Goal: Task Accomplishment & Management: Complete application form

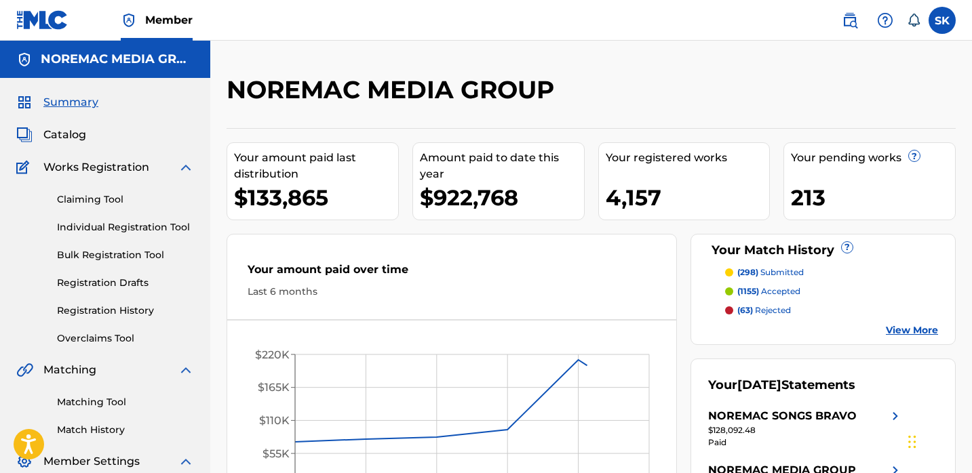
click at [945, 22] on label at bounding box center [941, 20] width 27 height 27
click at [942, 20] on input "SK [PERSON_NAME] [EMAIL_ADDRESS][DOMAIN_NAME] Notification Preferences Profile …" at bounding box center [942, 20] width 0 height 0
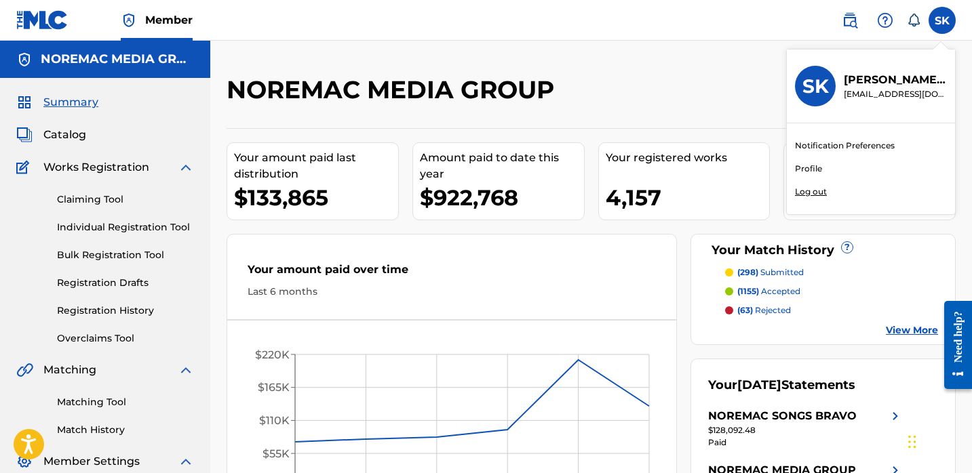
click at [814, 191] on p "Log out" at bounding box center [811, 192] width 32 height 12
click at [942, 20] on input "SK [PERSON_NAME] [EMAIL_ADDRESS][DOMAIN_NAME] Notification Preferences Profile …" at bounding box center [942, 20] width 0 height 0
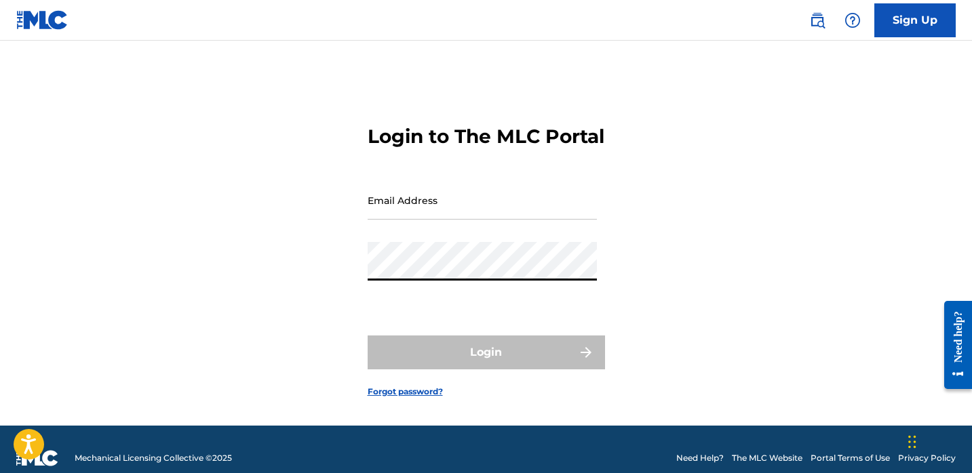
type input "[EMAIL_ADDRESS][DOMAIN_NAME]"
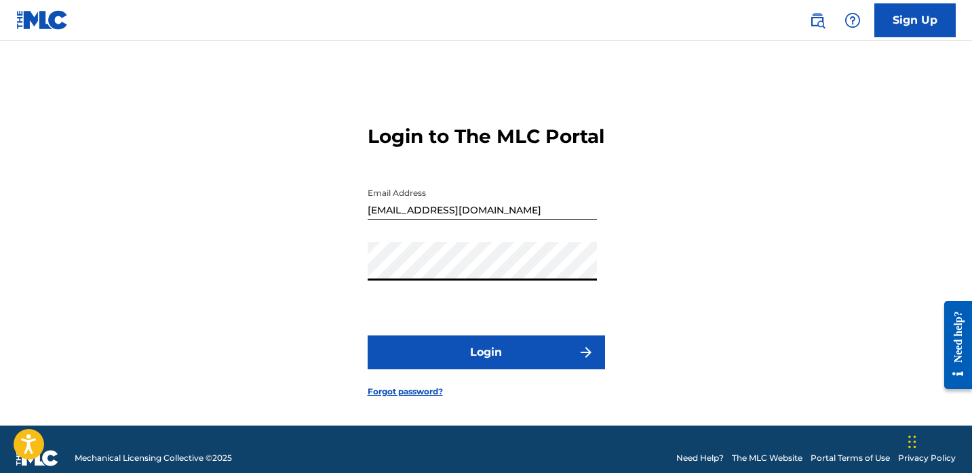
click at [523, 369] on button "Login" at bounding box center [485, 353] width 237 height 34
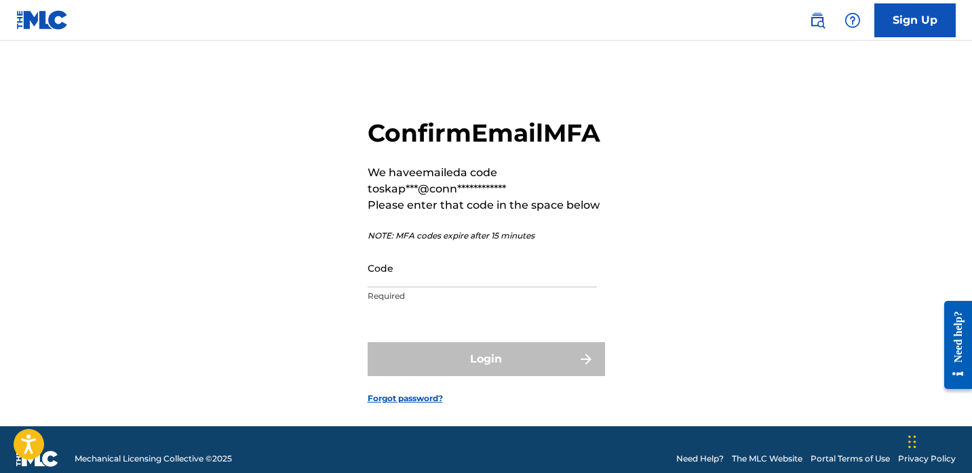
click at [437, 287] on input "Code" at bounding box center [481, 268] width 229 height 39
paste input "696817"
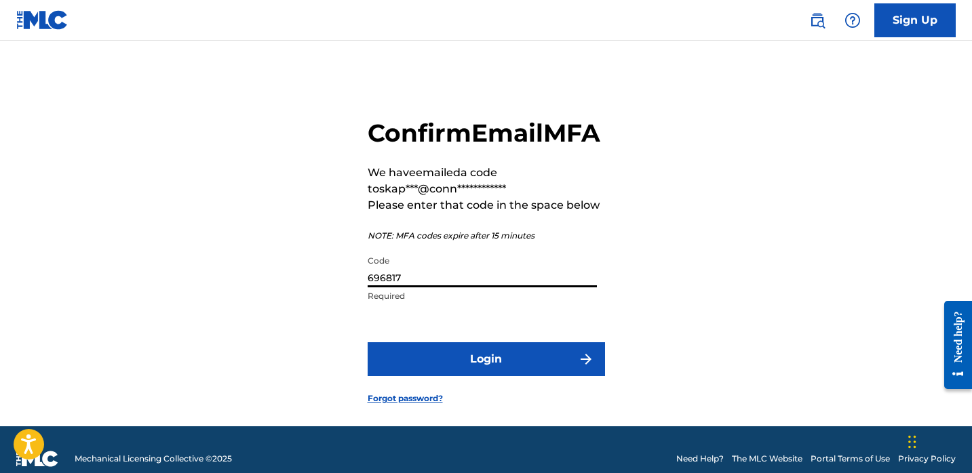
type input "696817"
click at [466, 376] on button "Login" at bounding box center [485, 359] width 237 height 34
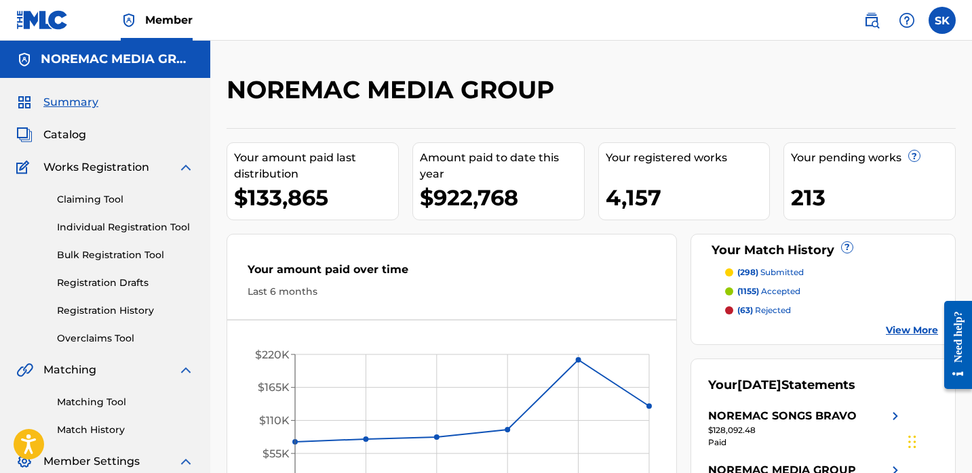
click at [149, 231] on link "Individual Registration Tool" at bounding box center [125, 227] width 137 height 14
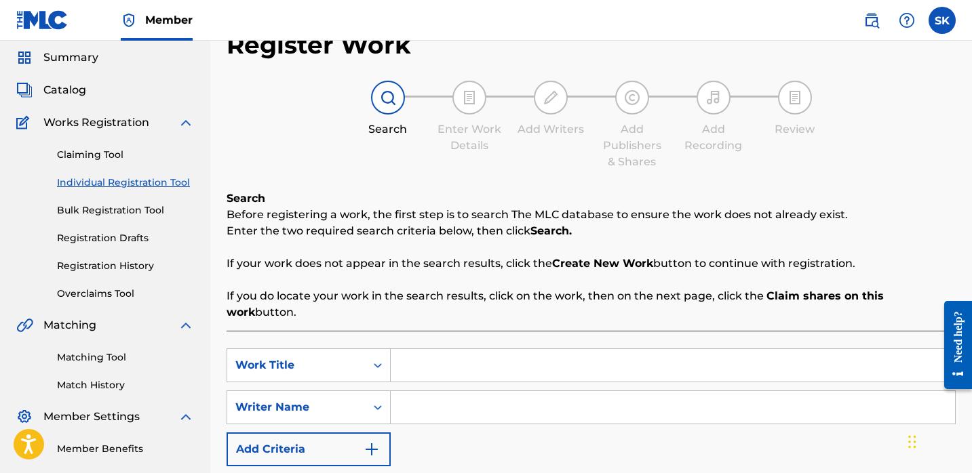
scroll to position [119, 0]
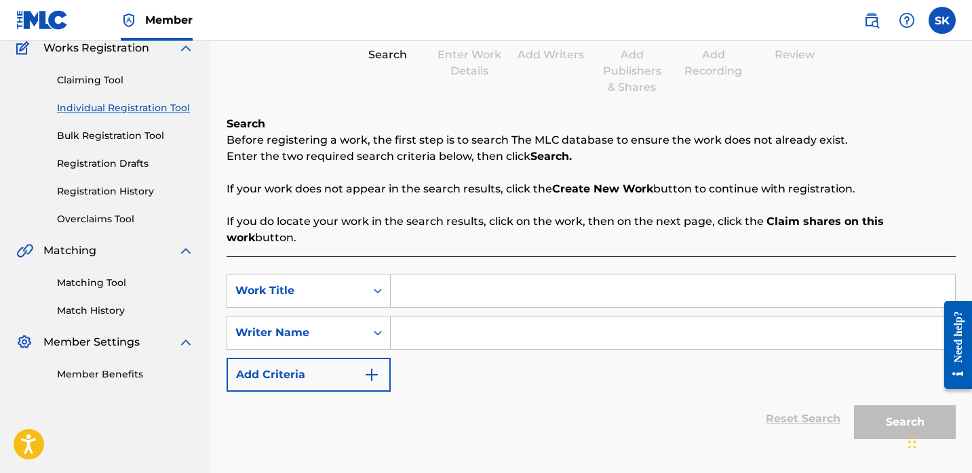
click at [480, 256] on div "SearchWithCriteriab22ad7ca-ebe5-4951-a462-601d85f76a95 Work Title SearchWithCri…" at bounding box center [590, 367] width 729 height 222
click at [481, 275] on input "Search Form" at bounding box center [672, 291] width 564 height 33
type input "wake up early"
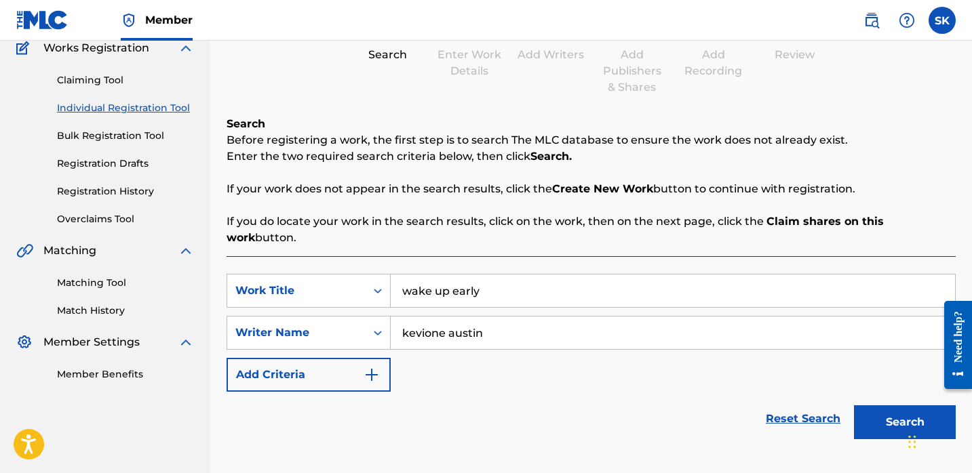
type input "kevione austin"
click at [854, 405] on button "Search" at bounding box center [905, 422] width 102 height 34
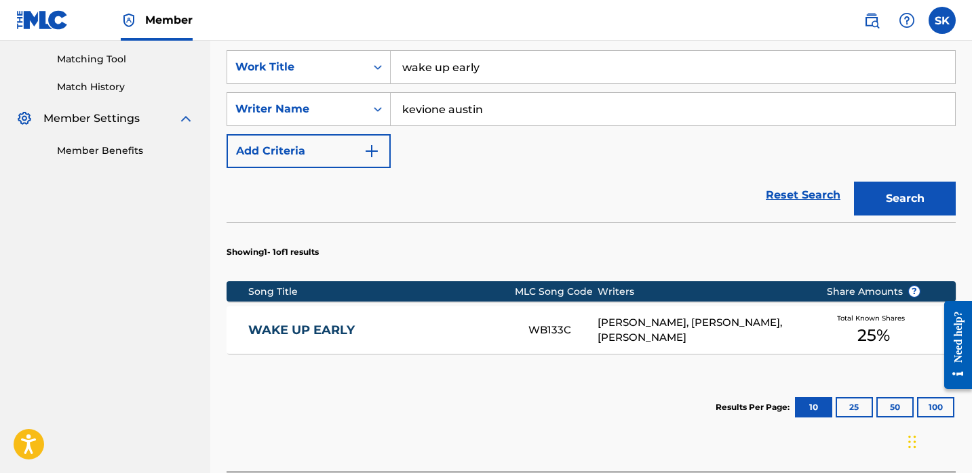
scroll to position [439, 0]
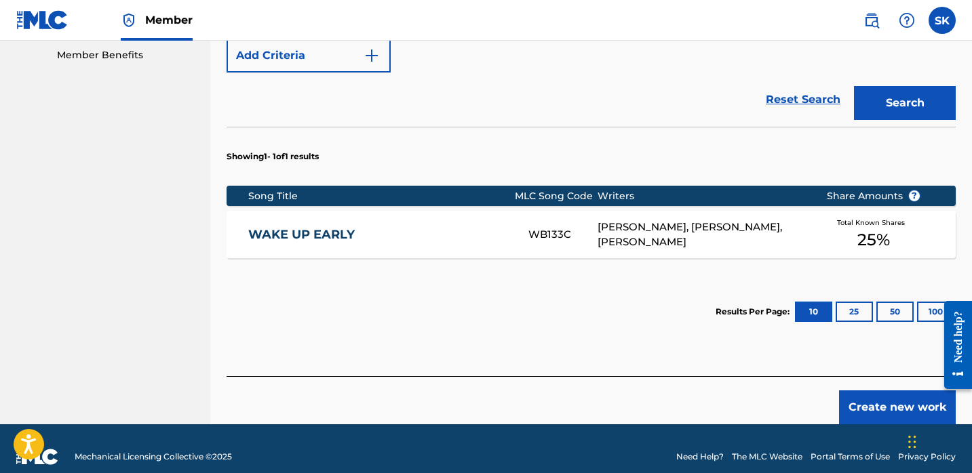
click at [583, 227] on div "WB133C" at bounding box center [562, 235] width 69 height 16
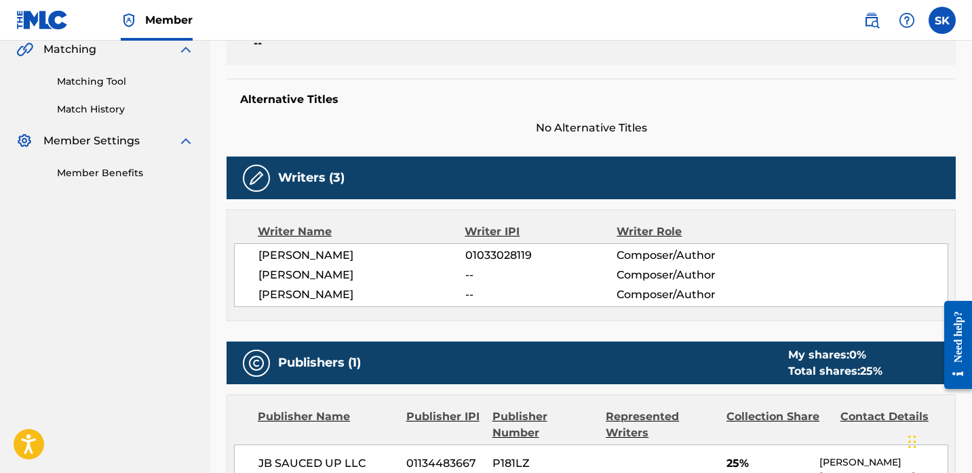
scroll to position [331, 0]
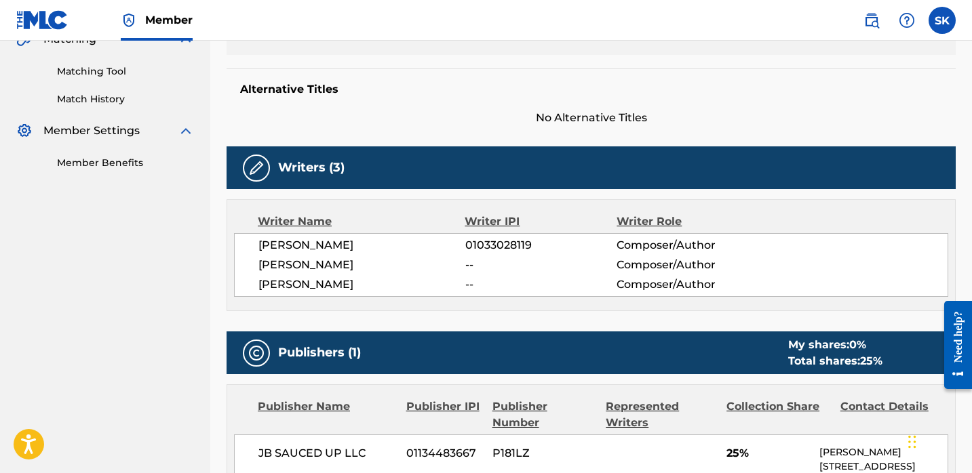
click at [504, 243] on span "01033028119" at bounding box center [541, 245] width 152 height 16
copy span "01033028119"
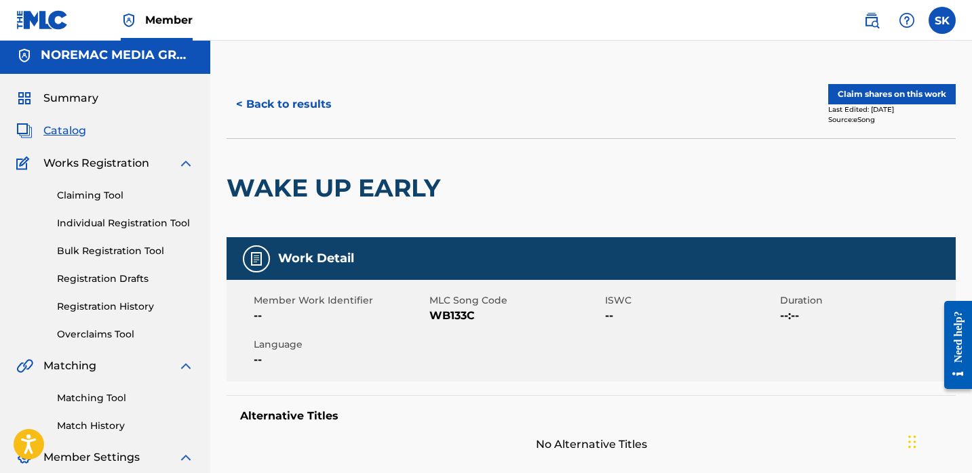
scroll to position [0, 0]
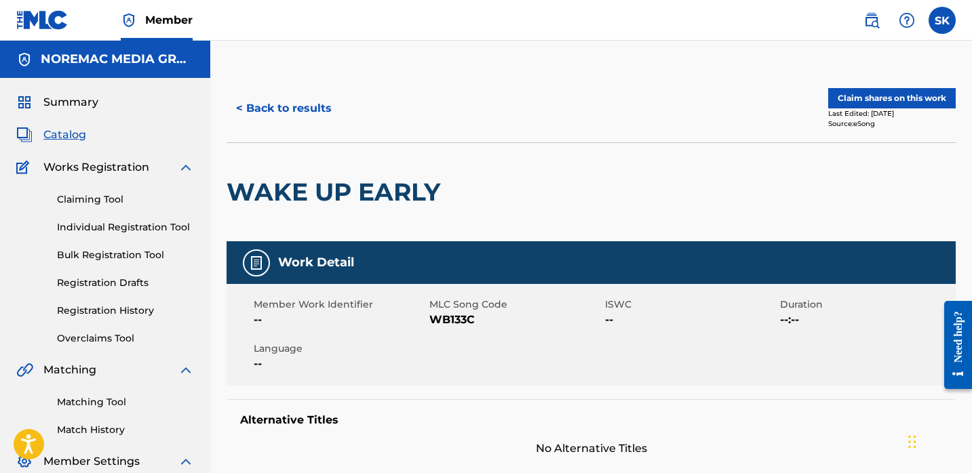
click at [321, 87] on div "< Back to results Claim shares on this work Last Edited: [DATE] Source: eSong" at bounding box center [590, 109] width 729 height 68
click at [311, 102] on button "< Back to results" at bounding box center [283, 109] width 115 height 34
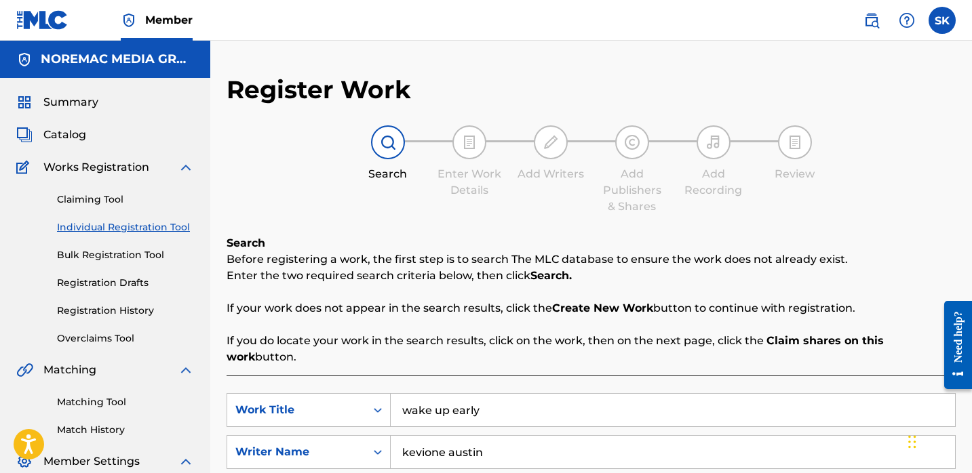
scroll to position [144, 0]
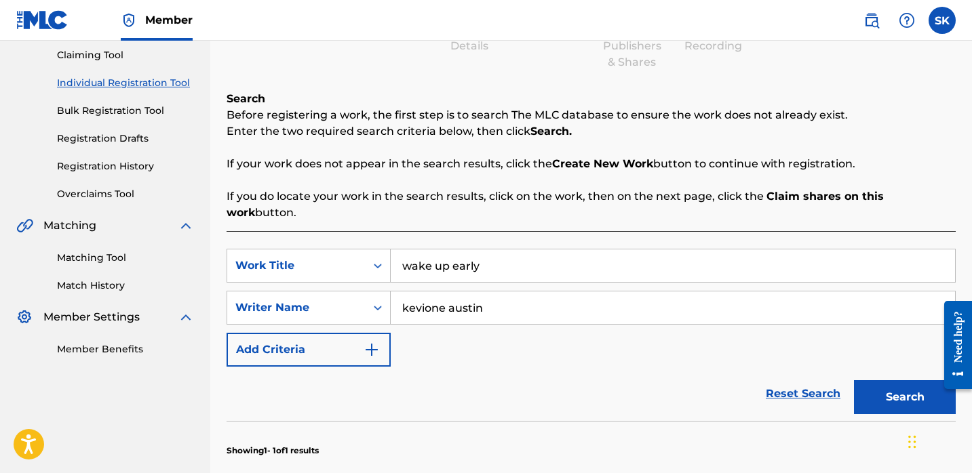
click at [458, 250] on input "wake up early" at bounding box center [672, 265] width 564 height 33
click at [458, 252] on input "wake up early" at bounding box center [672, 265] width 564 height 33
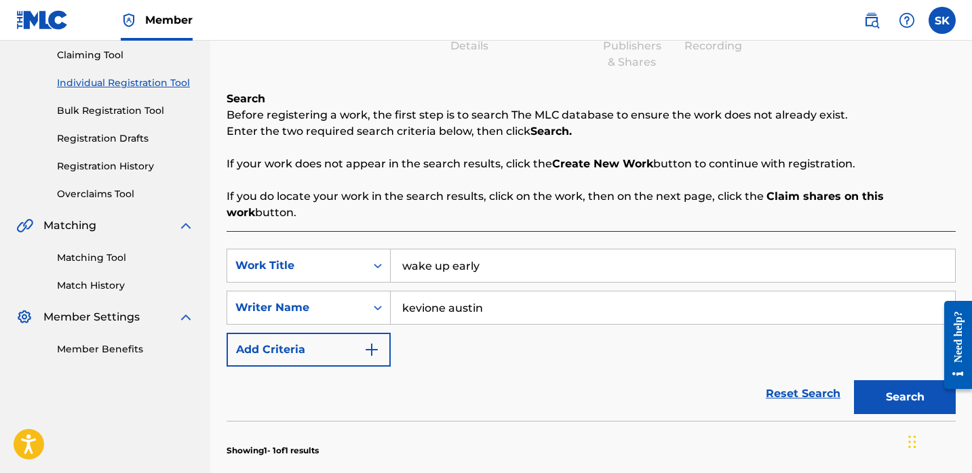
click at [458, 252] on input "wake up early" at bounding box center [672, 265] width 564 height 33
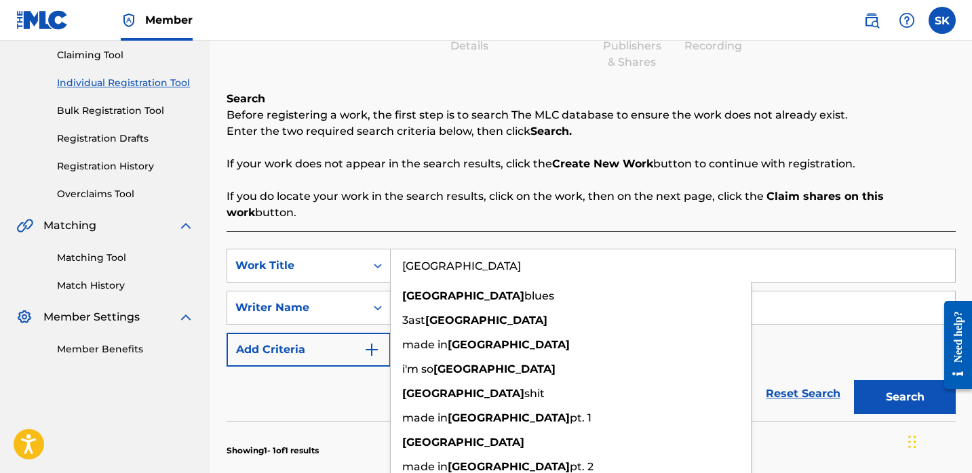
click at [854, 380] on button "Search" at bounding box center [905, 397] width 102 height 34
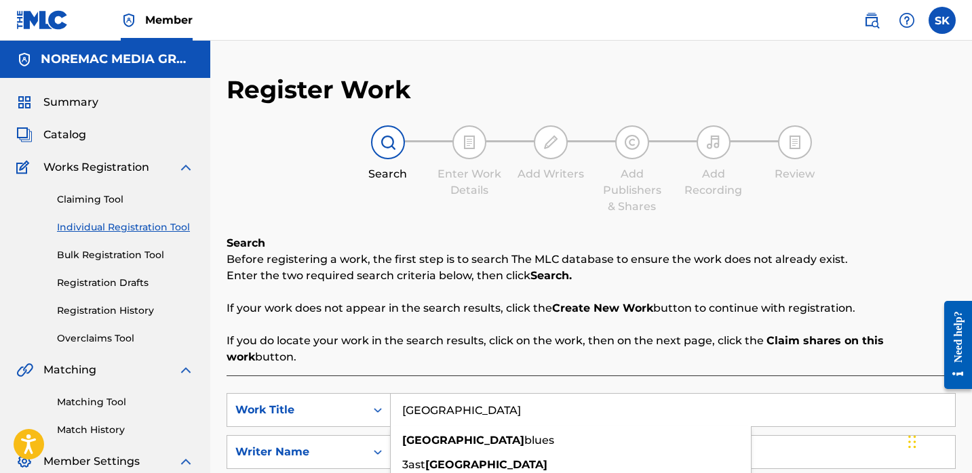
scroll to position [108, 0]
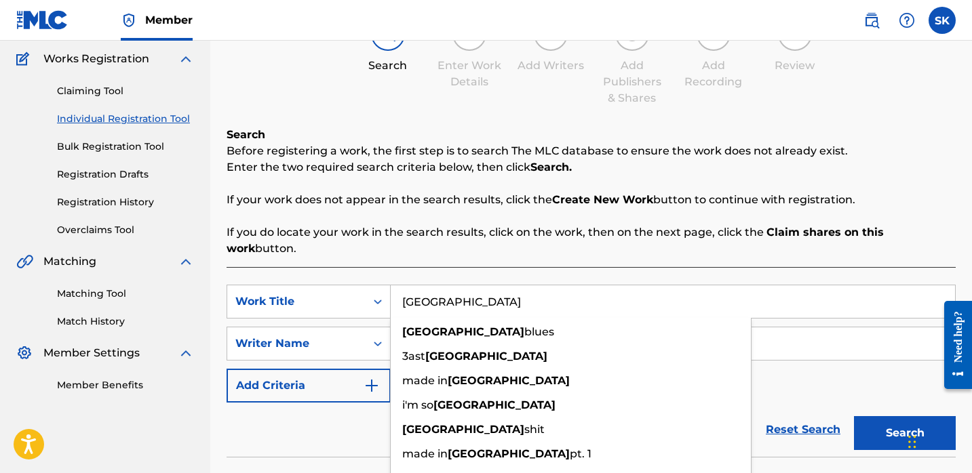
click at [473, 293] on input "[GEOGRAPHIC_DATA]" at bounding box center [672, 301] width 564 height 33
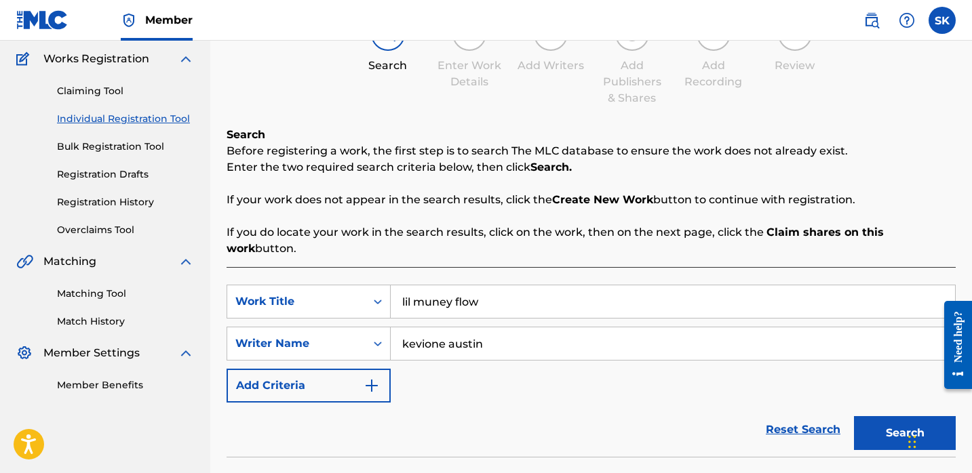
click at [854, 416] on button "Search" at bounding box center [905, 433] width 102 height 34
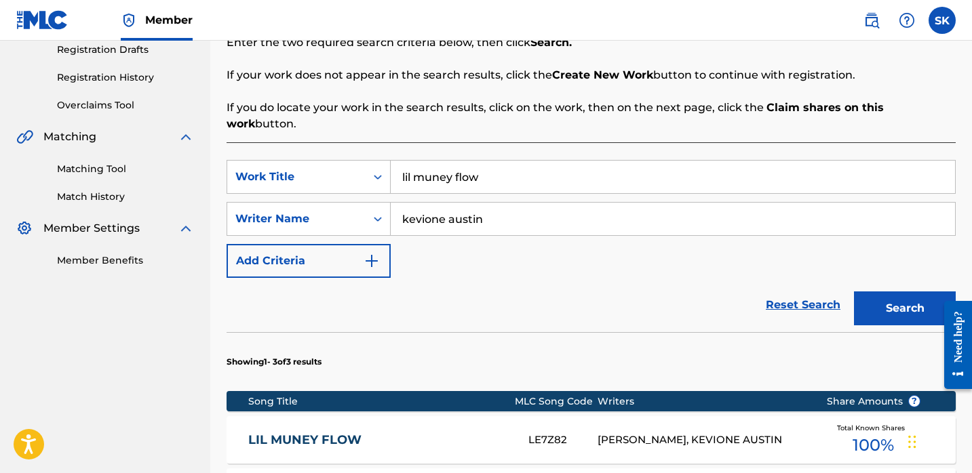
scroll to position [280, 0]
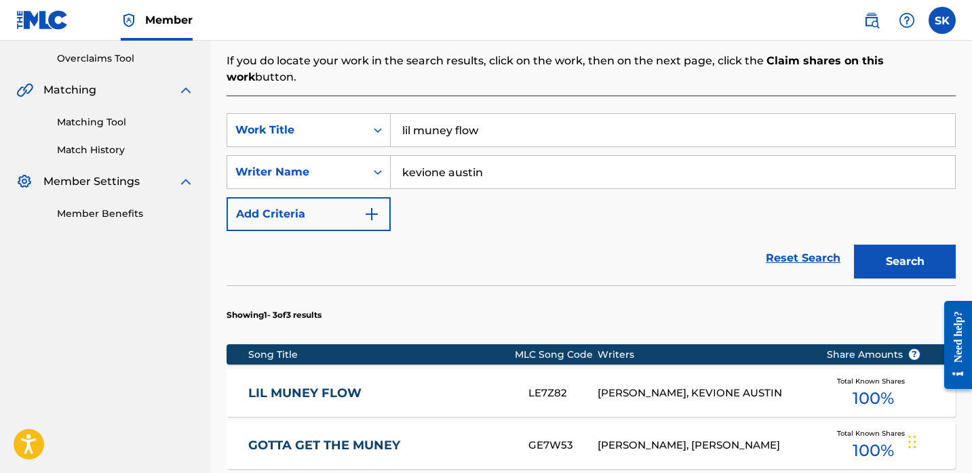
click at [458, 117] on input "lil muney flow" at bounding box center [672, 130] width 564 height 33
click at [854, 245] on button "Search" at bounding box center [905, 262] width 102 height 34
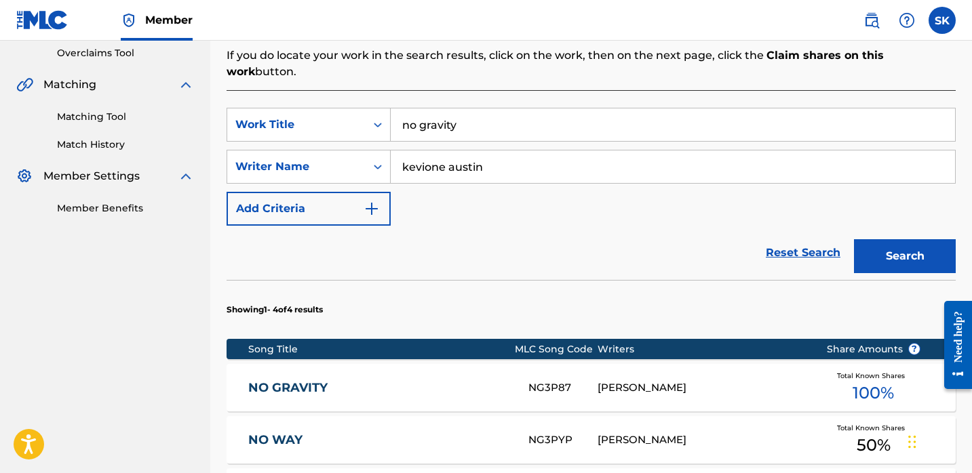
scroll to position [295, 0]
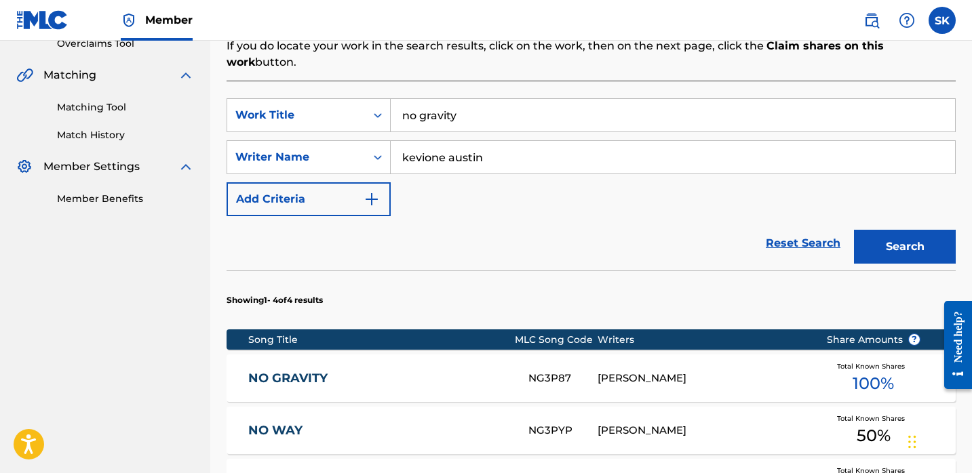
click at [714, 216] on div "Reset Search Search" at bounding box center [590, 243] width 729 height 54
click at [412, 101] on input "no gravity" at bounding box center [672, 115] width 564 height 33
click at [411, 100] on input "no gravity" at bounding box center [672, 115] width 564 height 33
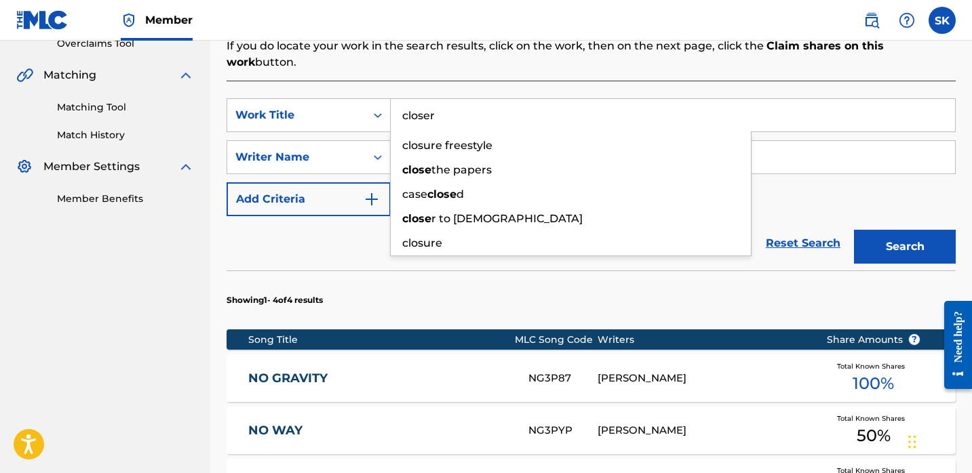
click at [854, 230] on button "Search" at bounding box center [905, 247] width 102 height 34
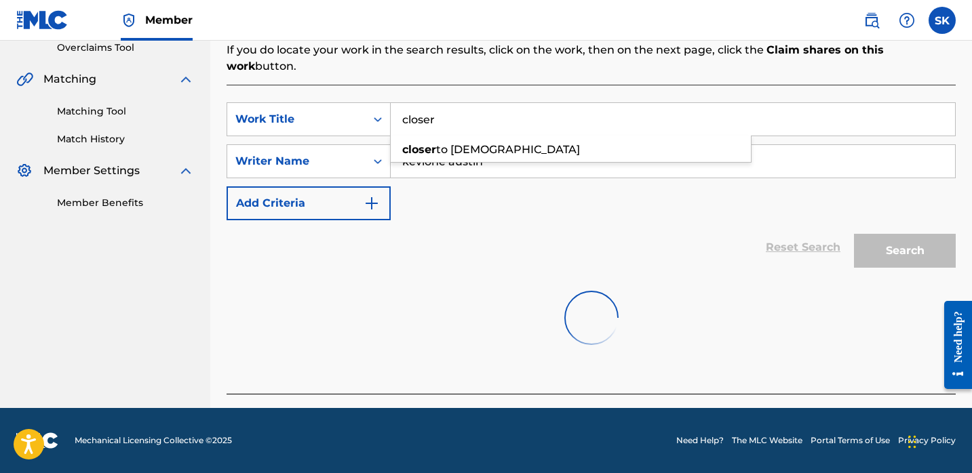
scroll to position [275, 0]
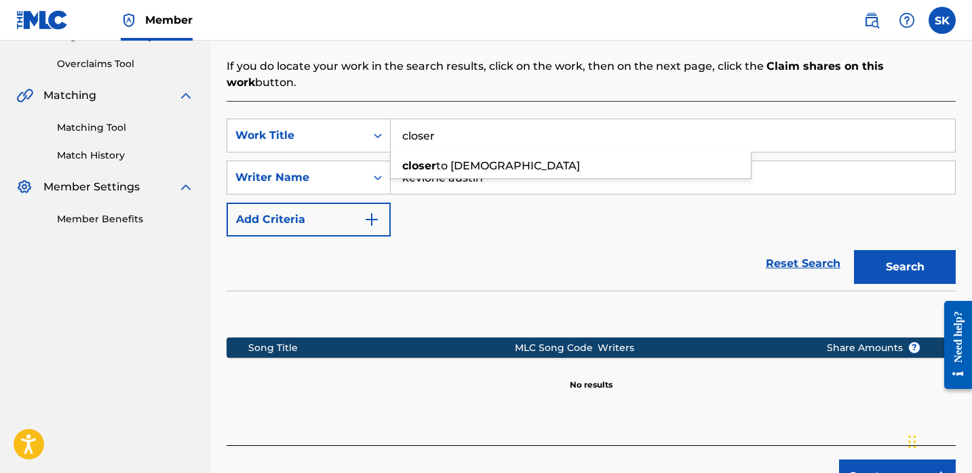
click at [615, 262] on div "Reset Search Search" at bounding box center [590, 264] width 729 height 54
click at [465, 128] on input "closer" at bounding box center [672, 135] width 564 height 33
click at [465, 127] on input "closer" at bounding box center [672, 135] width 564 height 33
click at [854, 250] on button "Search" at bounding box center [905, 267] width 102 height 34
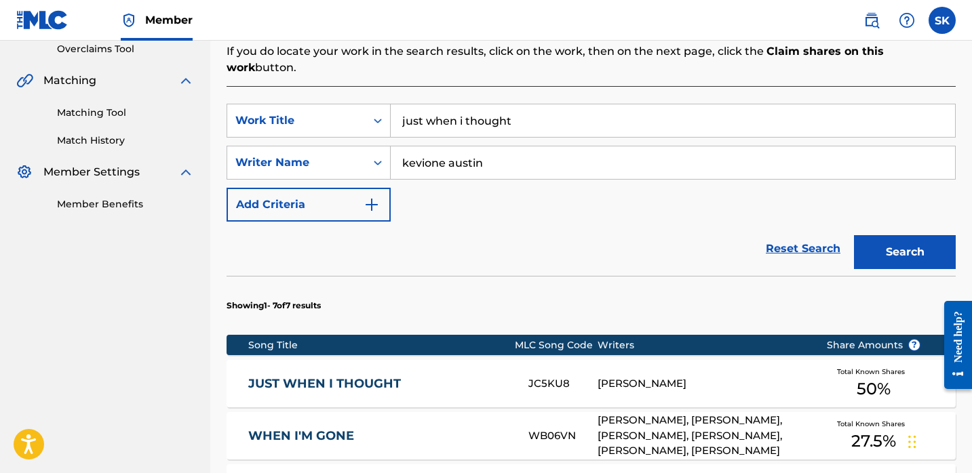
scroll to position [289, 0]
click at [557, 104] on input "just when i thought" at bounding box center [672, 120] width 564 height 33
click at [555, 104] on input "just when i thought" at bounding box center [672, 120] width 564 height 33
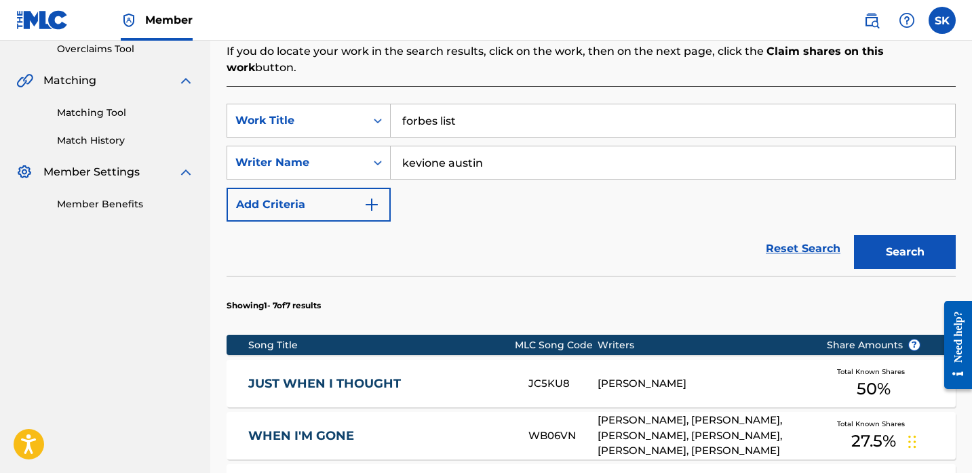
type input "forbes list"
click at [854, 235] on button "Search" at bounding box center [905, 252] width 102 height 34
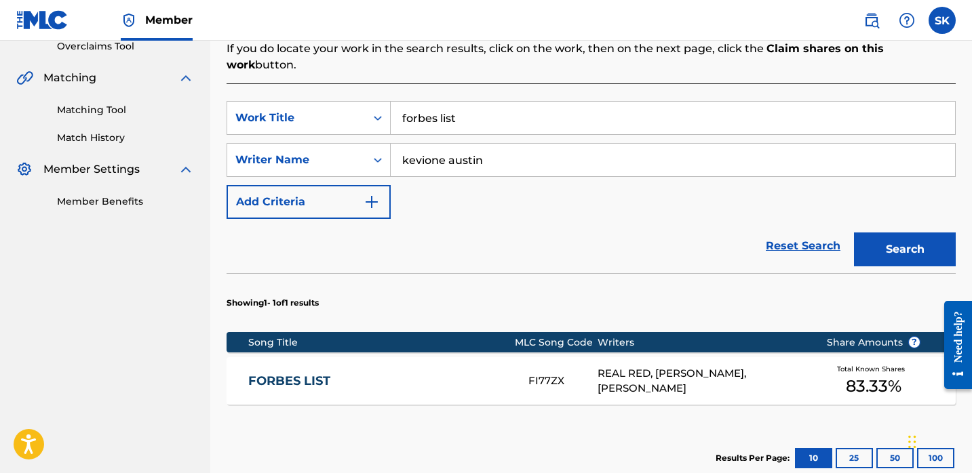
scroll to position [295, 0]
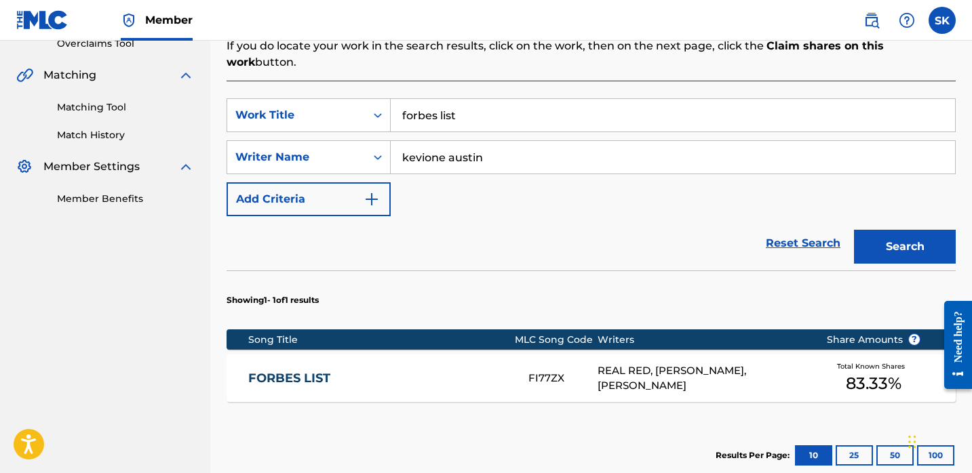
click at [460, 371] on link "FORBES LIST" at bounding box center [379, 379] width 262 height 16
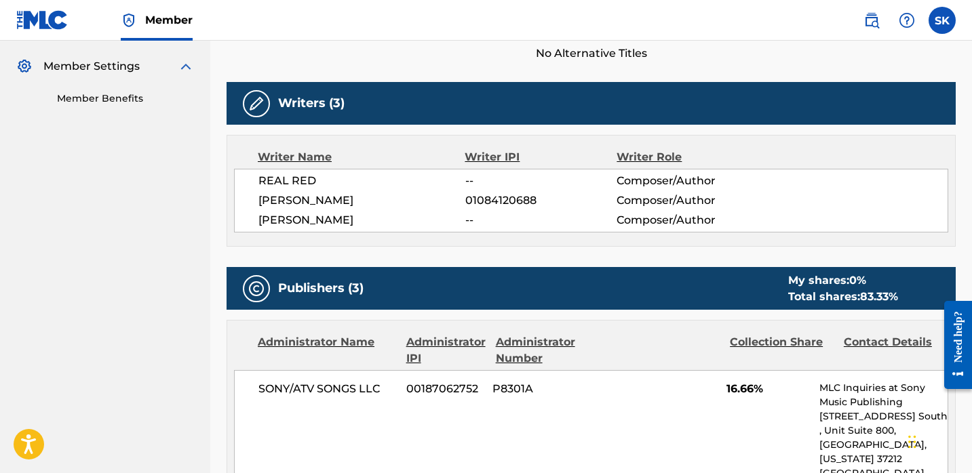
scroll to position [382, 0]
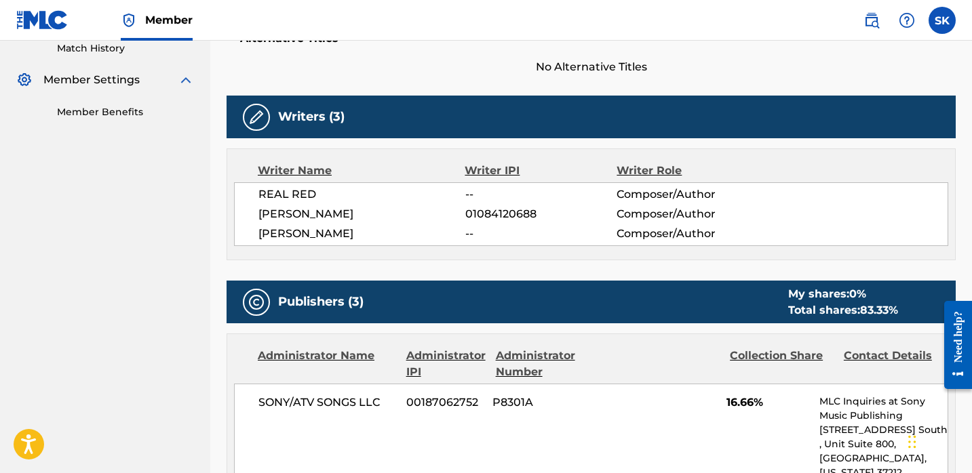
click at [498, 213] on span "01084120688" at bounding box center [541, 214] width 152 height 16
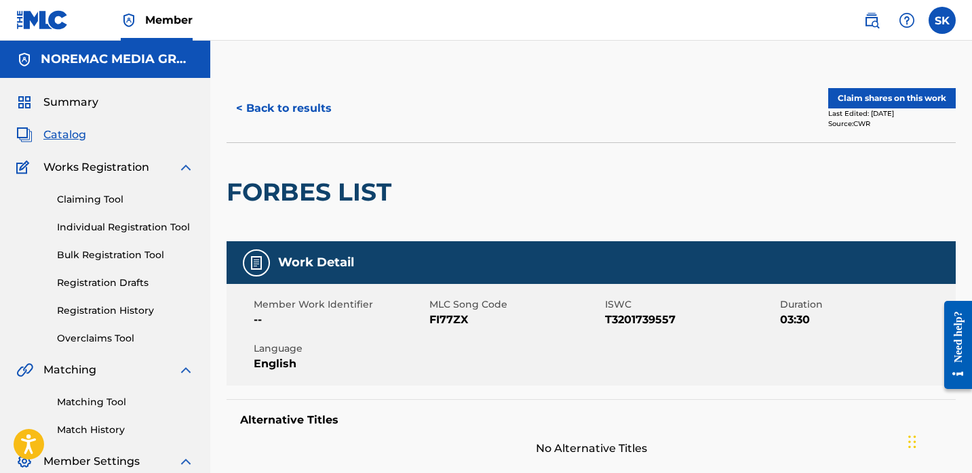
click at [278, 102] on button "< Back to results" at bounding box center [283, 109] width 115 height 34
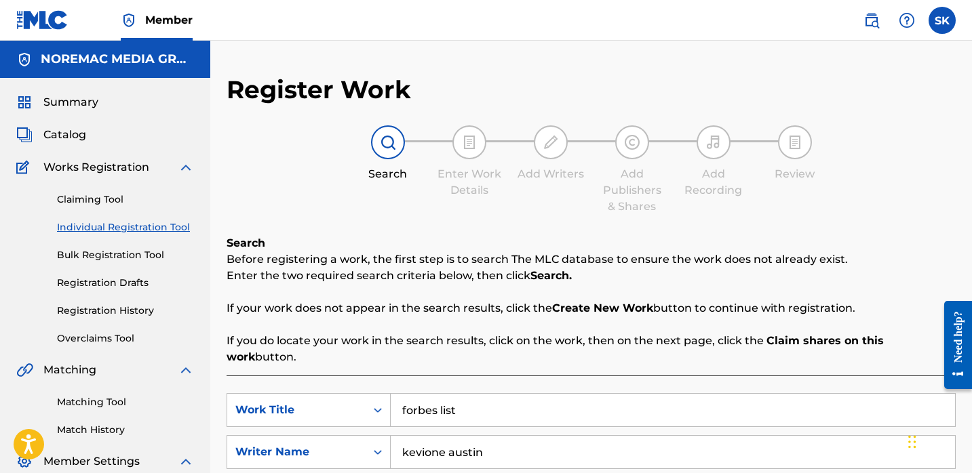
scroll to position [144, 0]
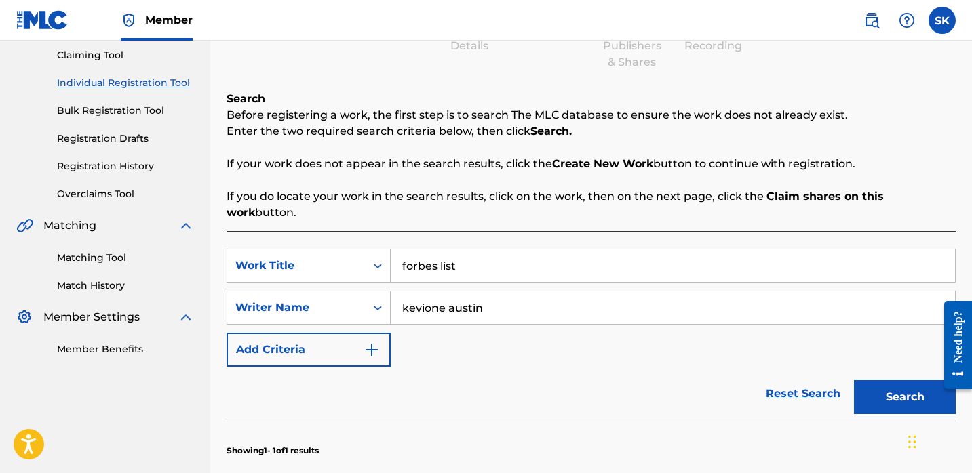
click at [435, 249] on input "forbes list" at bounding box center [672, 265] width 564 height 33
click at [437, 249] on input "forbes list" at bounding box center [672, 265] width 564 height 33
click at [438, 253] on input "forbes list" at bounding box center [672, 265] width 564 height 33
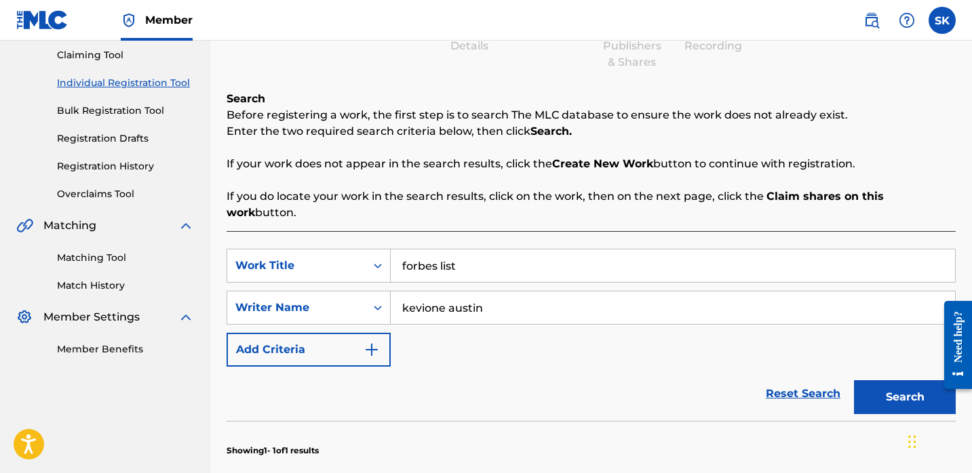
click at [438, 253] on input "forbes list" at bounding box center [672, 265] width 564 height 33
click at [854, 380] on button "Search" at bounding box center [905, 397] width 102 height 34
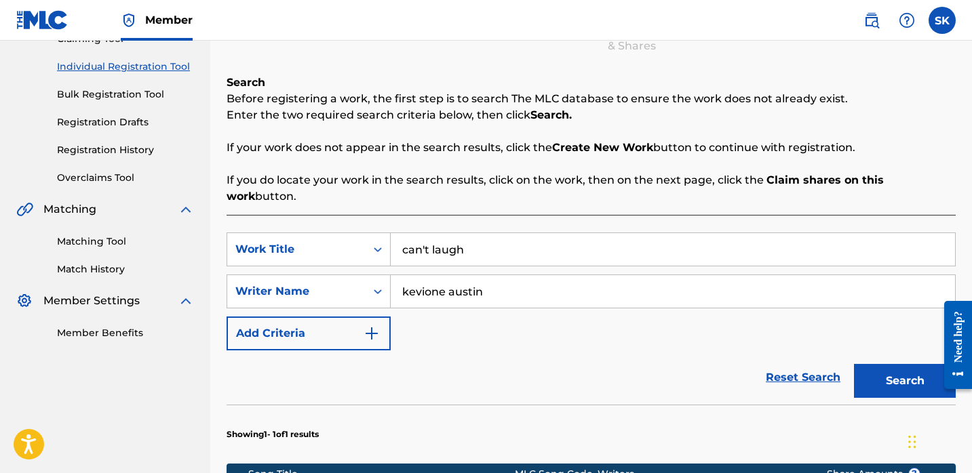
scroll to position [260, 0]
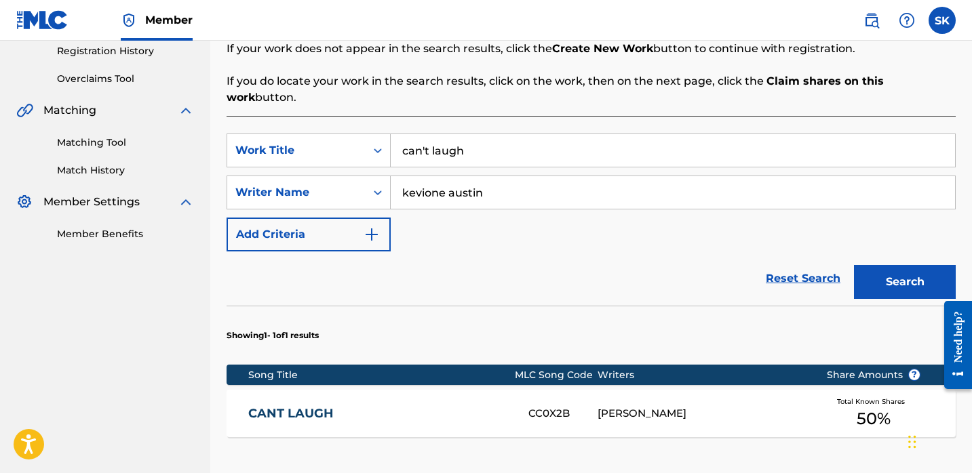
click at [454, 138] on input "can't laugh" at bounding box center [672, 150] width 564 height 33
click at [854, 265] on button "Search" at bounding box center [905, 282] width 102 height 34
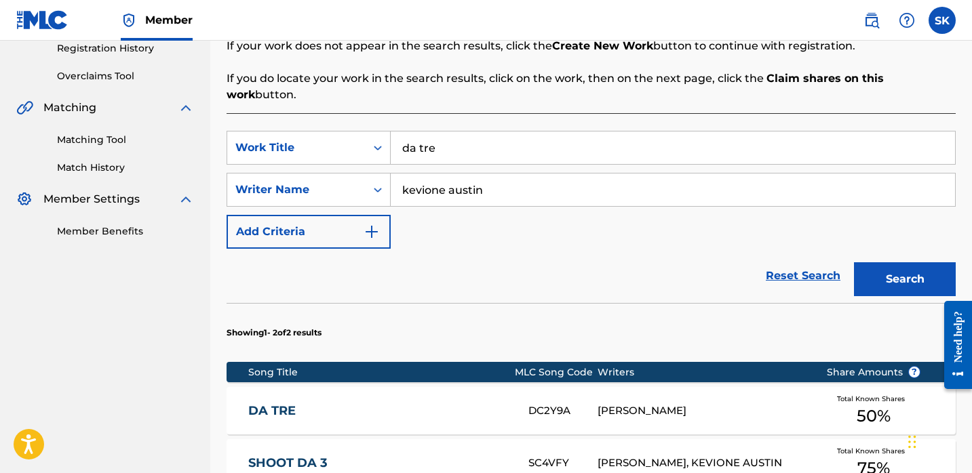
scroll to position [284, 0]
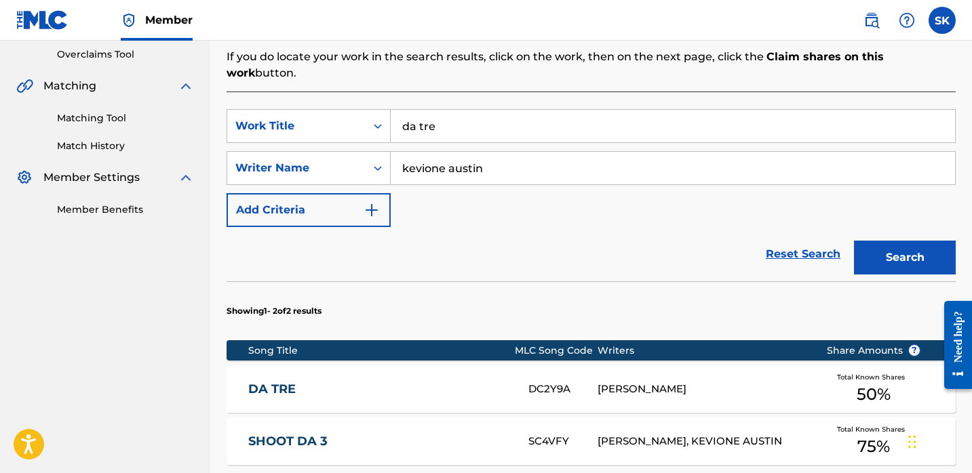
click at [442, 227] on div "Reset Search Search" at bounding box center [590, 254] width 729 height 54
click at [490, 227] on div "Reset Search Search" at bounding box center [590, 254] width 729 height 54
click at [503, 227] on div "Reset Search Search" at bounding box center [590, 254] width 729 height 54
click at [502, 210] on div "SearchWithCriteriab22ad7ca-ebe5-4951-a462-601d85f76a95 Work Title da tre Search…" at bounding box center [590, 168] width 729 height 118
click at [496, 235] on div "Reset Search Search" at bounding box center [590, 254] width 729 height 54
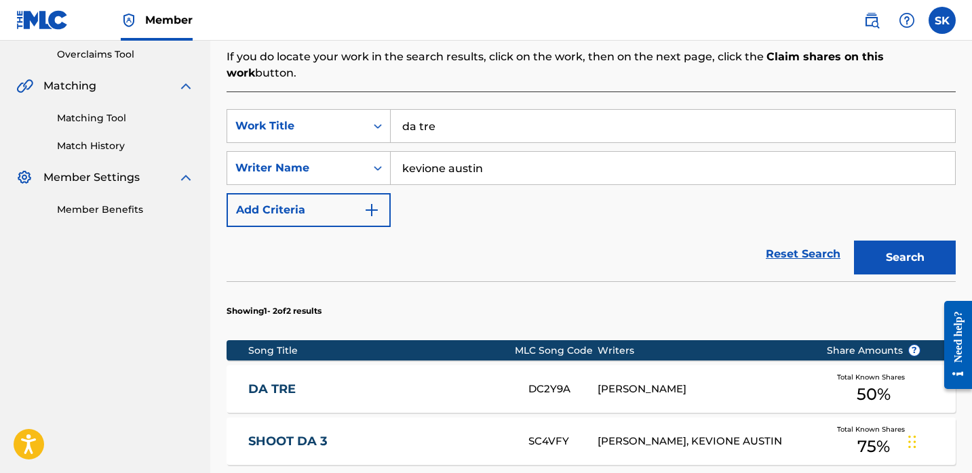
click at [483, 110] on input "da tre" at bounding box center [672, 126] width 564 height 33
type input "dum"
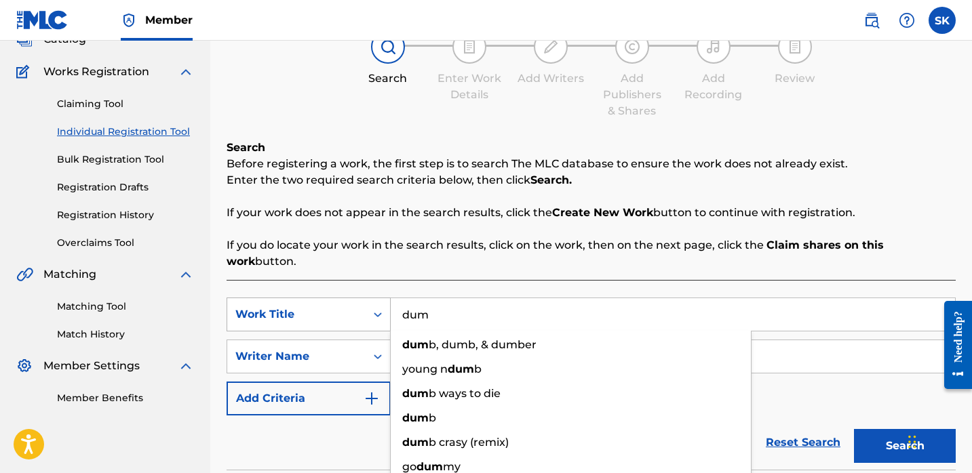
scroll to position [0, 0]
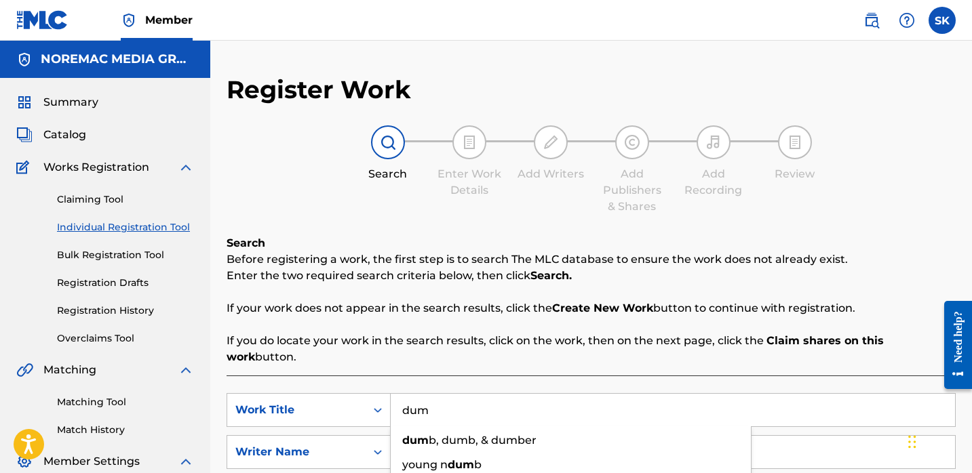
click at [81, 134] on span "Catalog" at bounding box center [64, 135] width 43 height 16
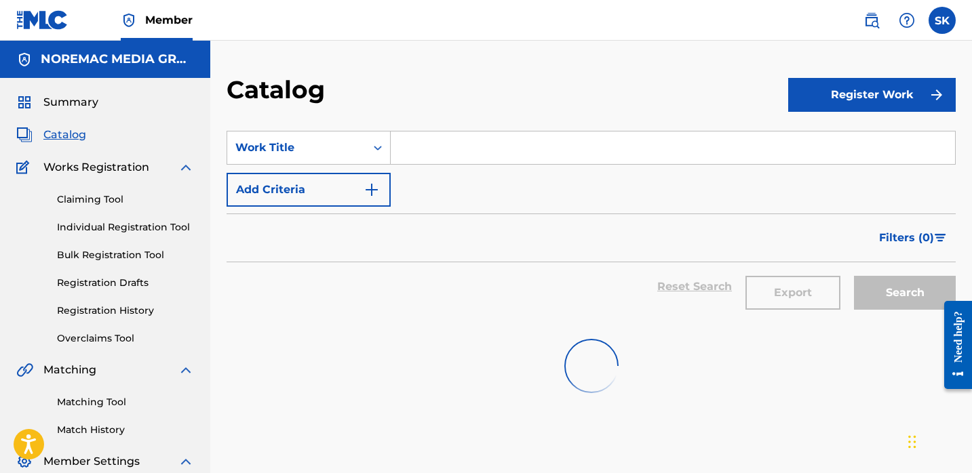
click at [413, 152] on input "Search Form" at bounding box center [672, 148] width 564 height 33
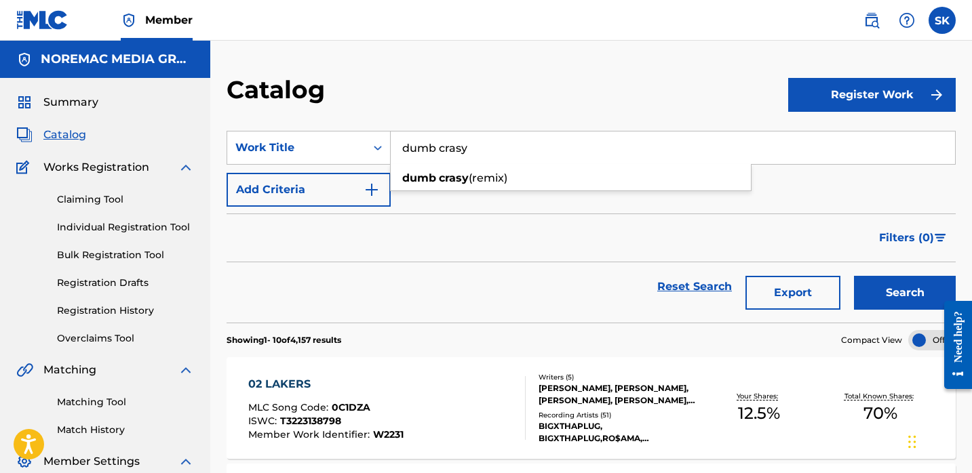
type input "dumb crasy"
click at [854, 276] on button "Search" at bounding box center [905, 293] width 102 height 34
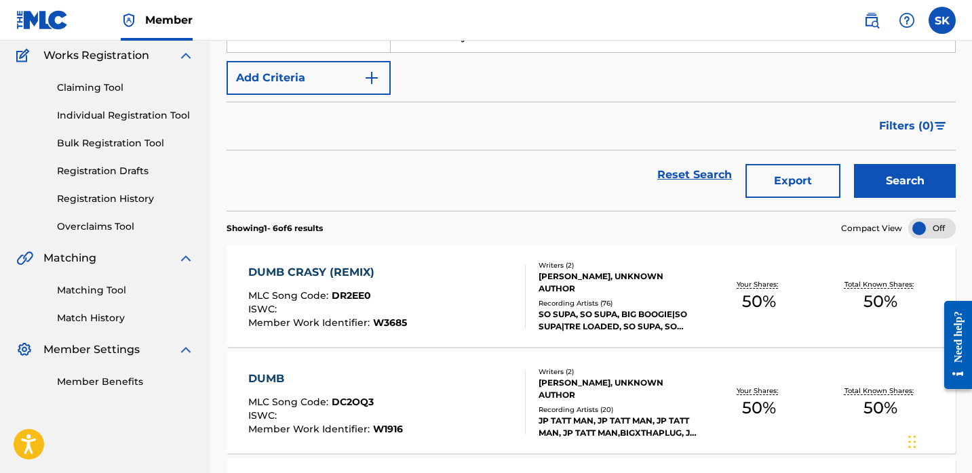
scroll to position [113, 0]
click at [504, 302] on div "DUMB CRASY (REMIX) MLC Song Code : DR2EE0 ISWC : Member Work Identifier : W3685" at bounding box center [386, 296] width 277 height 64
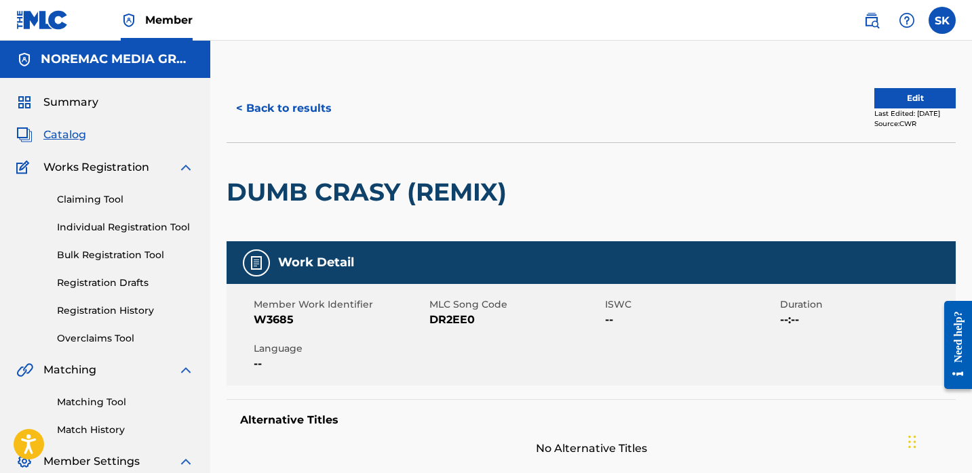
click at [308, 118] on button "< Back to results" at bounding box center [283, 109] width 115 height 34
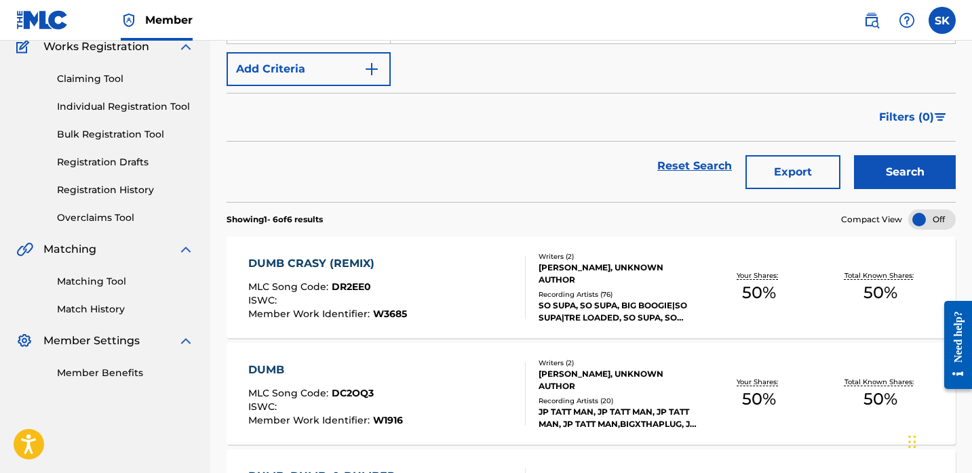
scroll to position [114, 0]
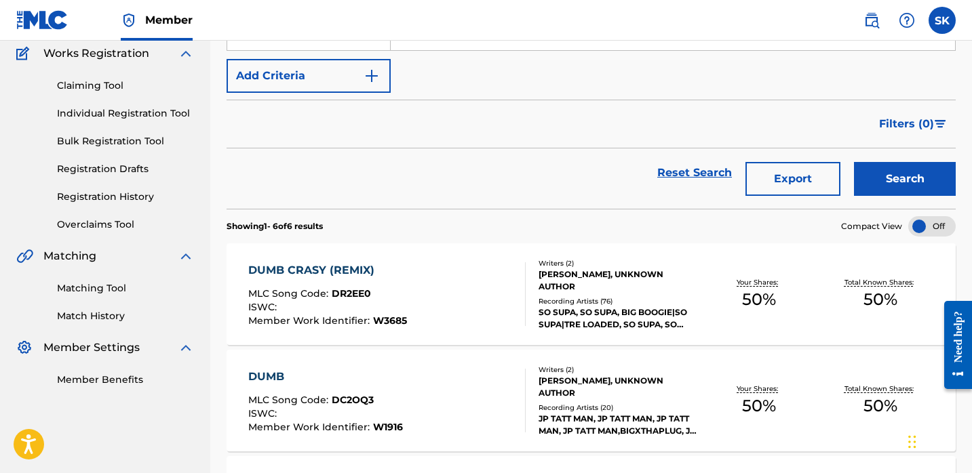
click at [432, 269] on div "DUMB CRASY (REMIX) MLC Song Code : DR2EE0 ISWC : Member Work Identifier : W3685" at bounding box center [386, 294] width 277 height 64
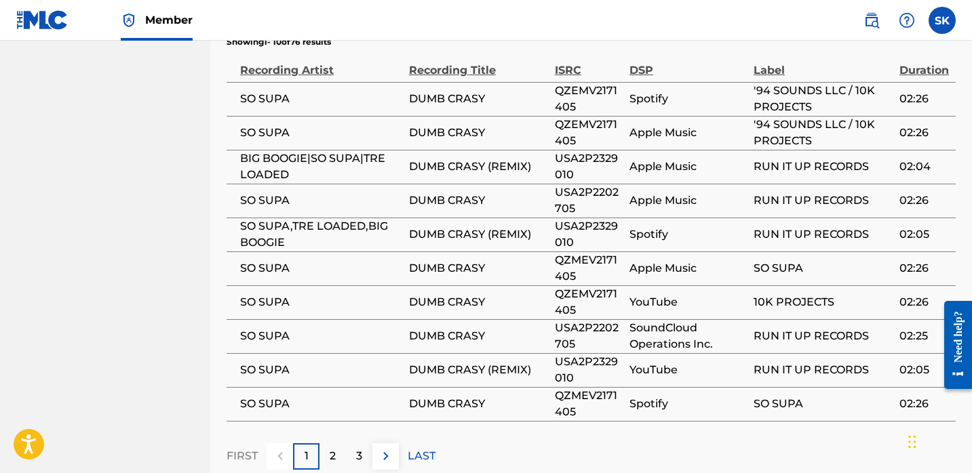
scroll to position [976, 0]
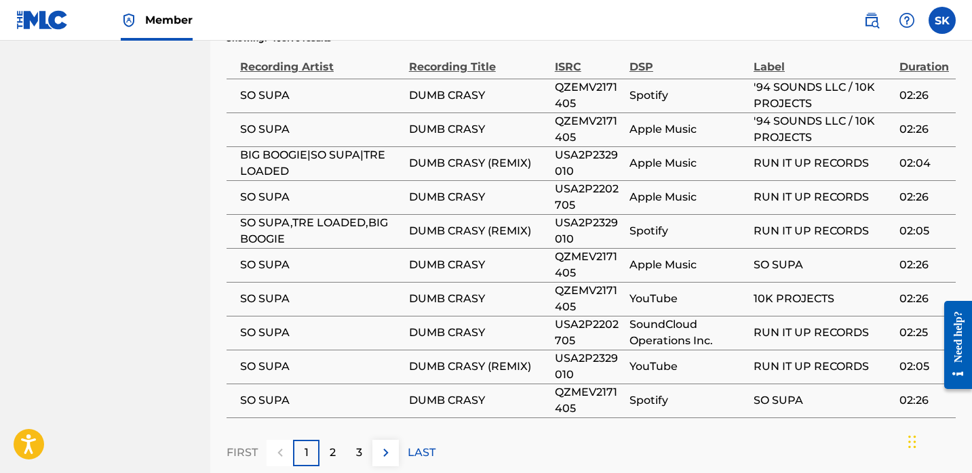
click at [336, 440] on div "2" at bounding box center [332, 453] width 26 height 26
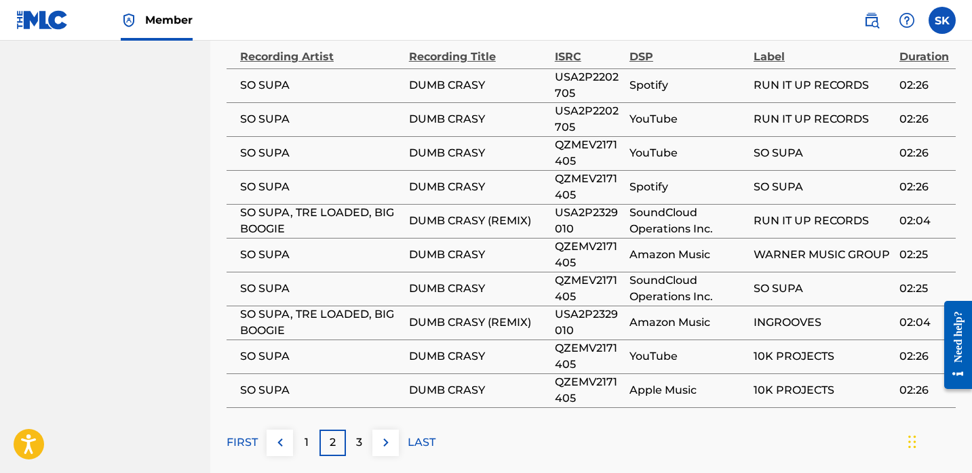
click at [359, 435] on p "3" at bounding box center [359, 443] width 6 height 16
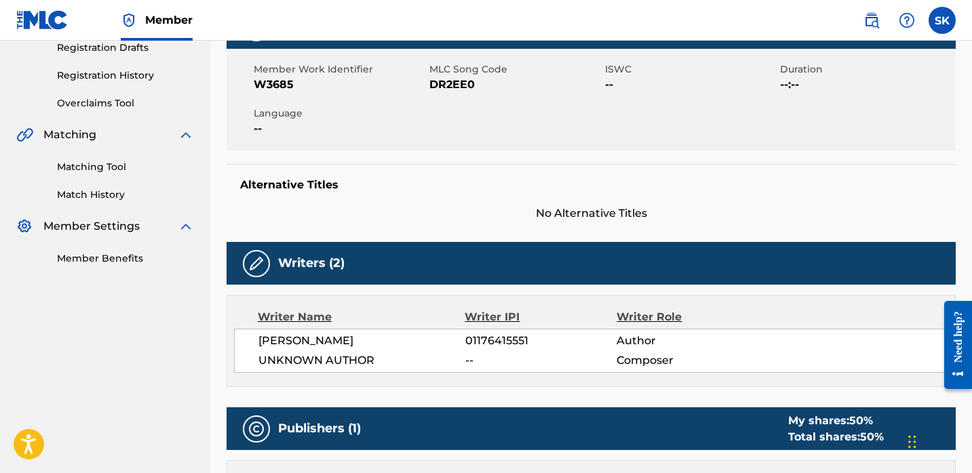
scroll to position [0, 0]
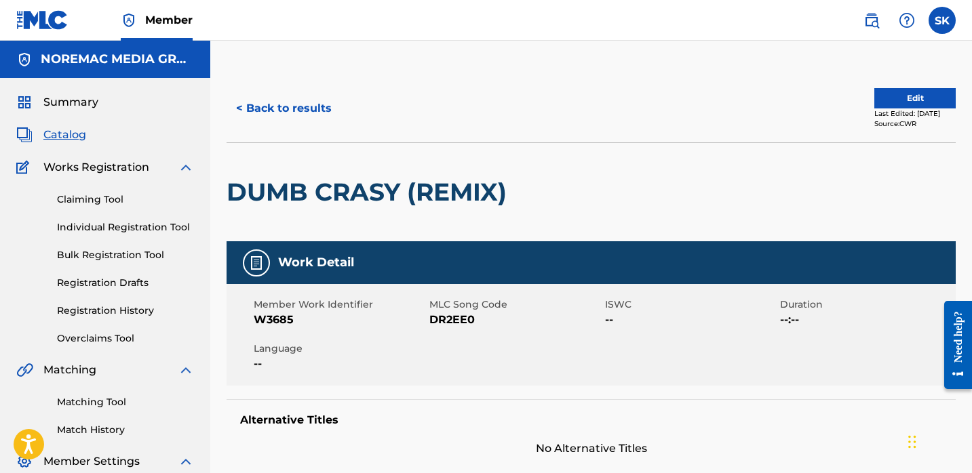
click at [290, 93] on button "< Back to results" at bounding box center [283, 109] width 115 height 34
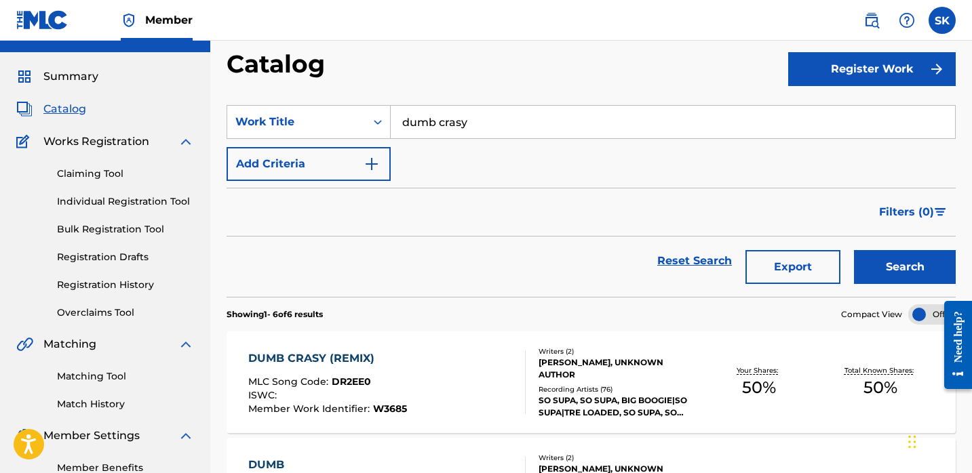
scroll to position [21, 0]
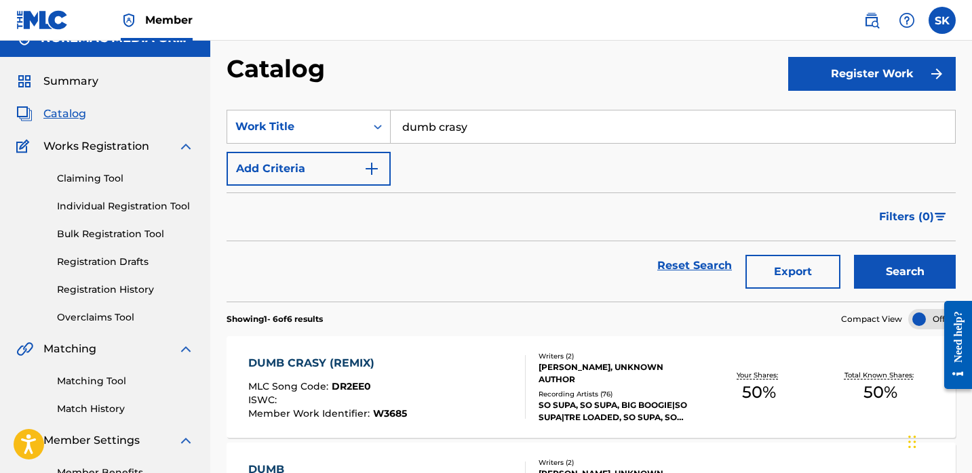
click at [452, 136] on input "dumb crasy" at bounding box center [672, 127] width 564 height 33
type input "hold me down"
click at [854, 255] on button "Search" at bounding box center [905, 272] width 102 height 34
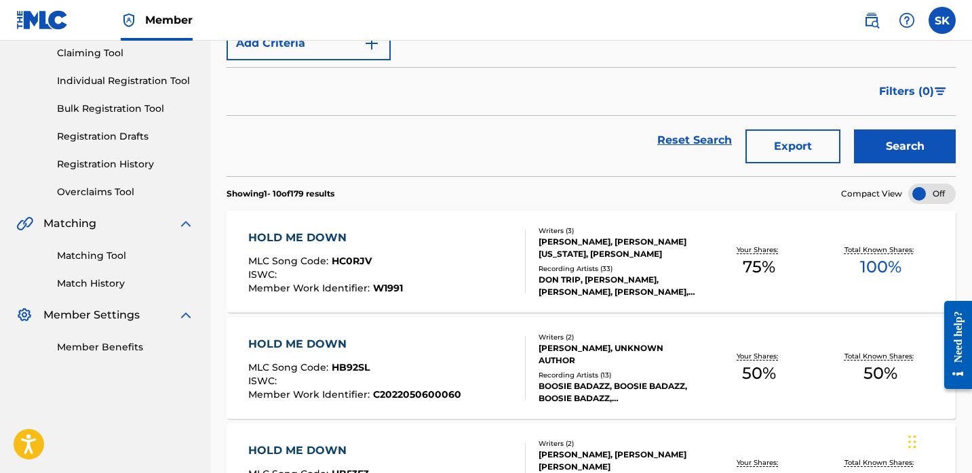
scroll to position [148, 0]
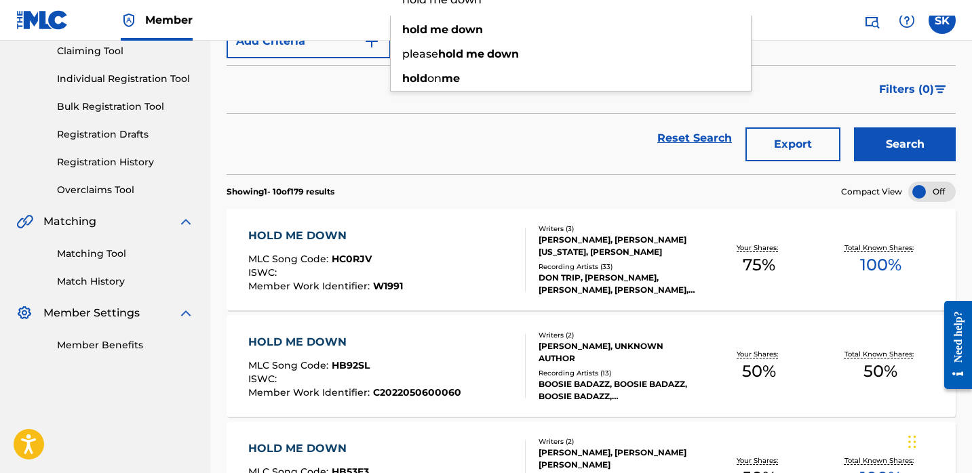
click at [398, 188] on section "Showing 1 - 10 of 179 results Compact View" at bounding box center [590, 188] width 729 height 28
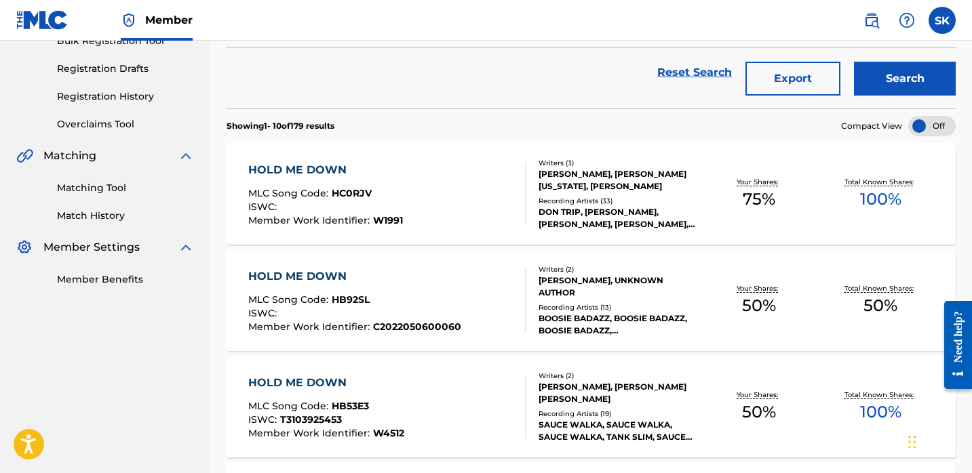
scroll to position [220, 0]
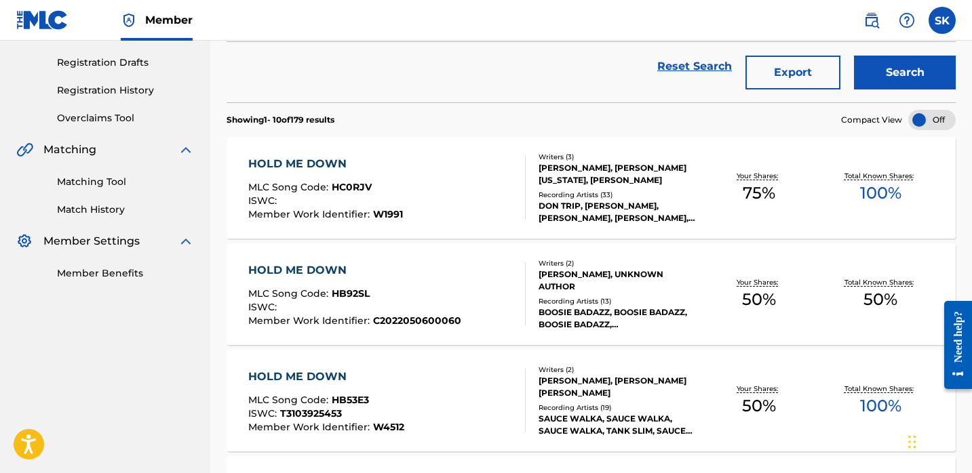
click at [388, 203] on div "ISWC :" at bounding box center [325, 203] width 155 height 14
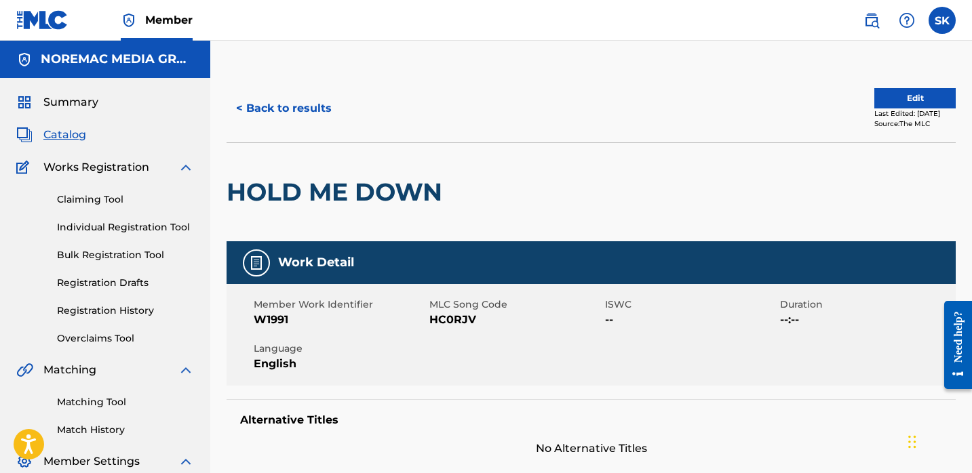
click at [287, 100] on button "< Back to results" at bounding box center [283, 109] width 115 height 34
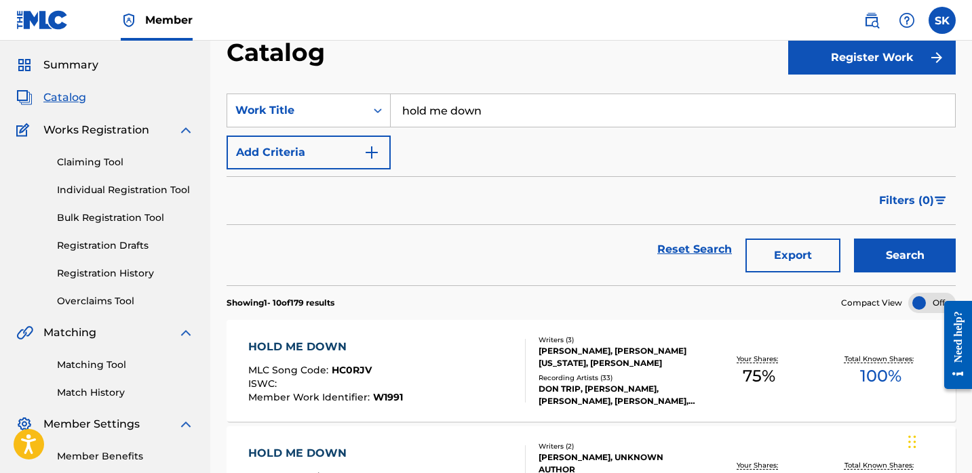
scroll to position [37, 0]
click at [525, 113] on input "hold me down" at bounding box center [672, 111] width 564 height 33
click at [501, 69] on div "Catalog" at bounding box center [506, 58] width 561 height 40
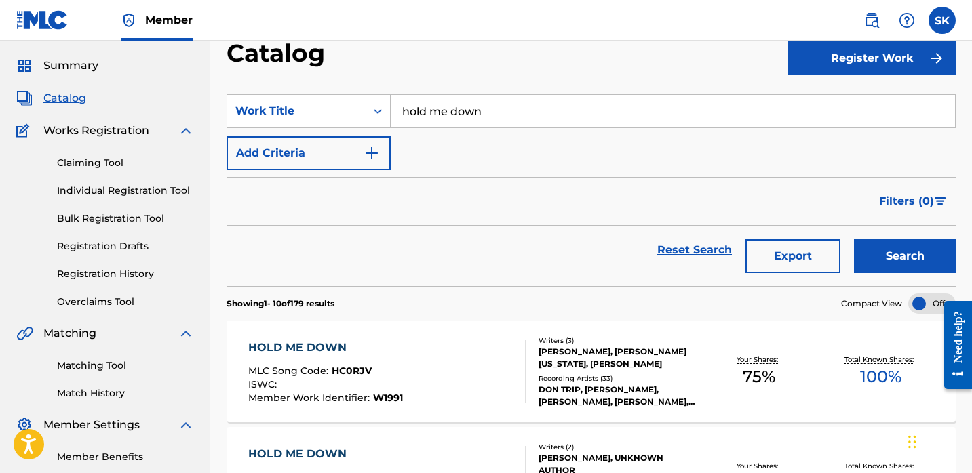
click at [510, 170] on form "SearchWithCriteria5b68c1b9-4af8-4e2e-91e8-ee1d8256f26c Work Title hold me down …" at bounding box center [590, 190] width 729 height 192
click at [514, 109] on input "hold me down" at bounding box center [672, 111] width 564 height 33
click at [500, 47] on div "Catalog" at bounding box center [506, 58] width 561 height 40
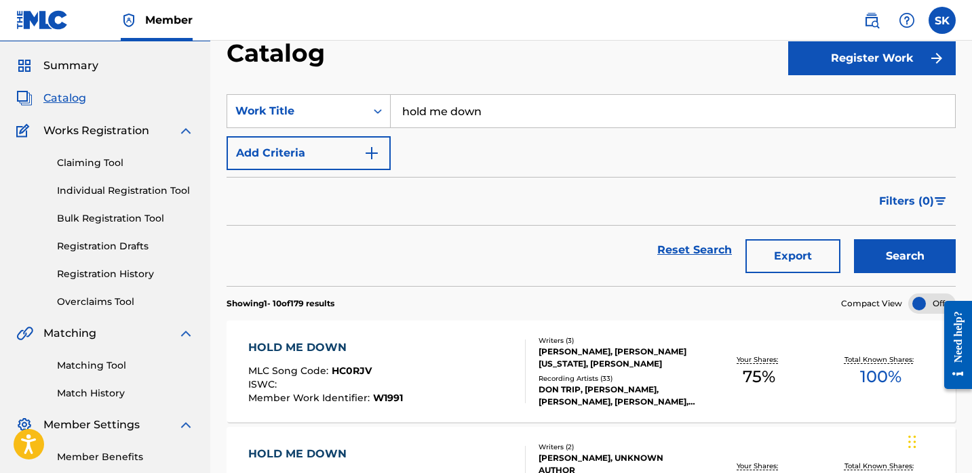
click at [508, 100] on input "hold me down" at bounding box center [672, 111] width 564 height 33
type input "dumb crasy"
click at [854, 239] on button "Search" at bounding box center [905, 256] width 102 height 34
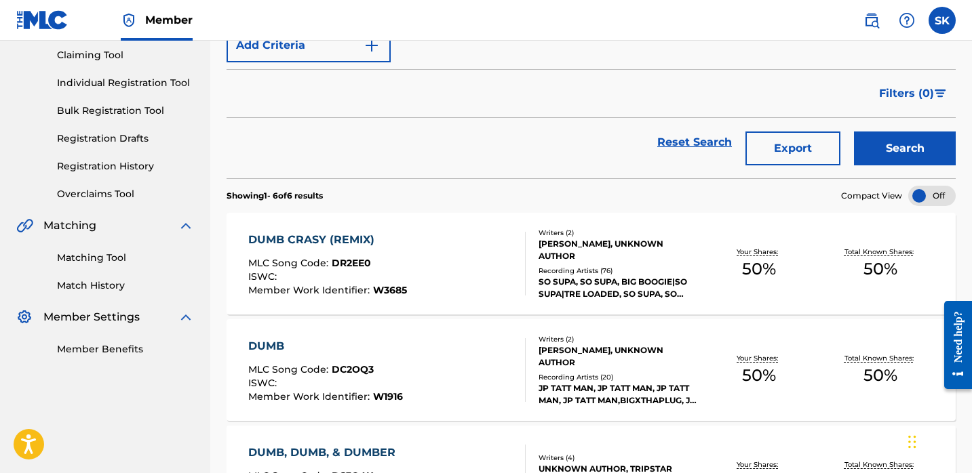
scroll to position [146, 0]
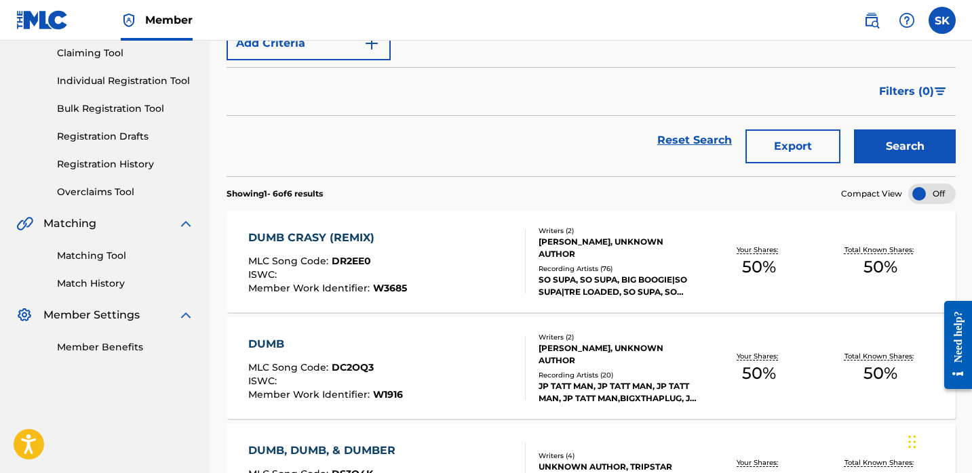
click at [476, 276] on div "DUMB CRASY (REMIX) MLC Song Code : DR2EE0 ISWC : Member Work Identifier : W3685" at bounding box center [386, 262] width 277 height 64
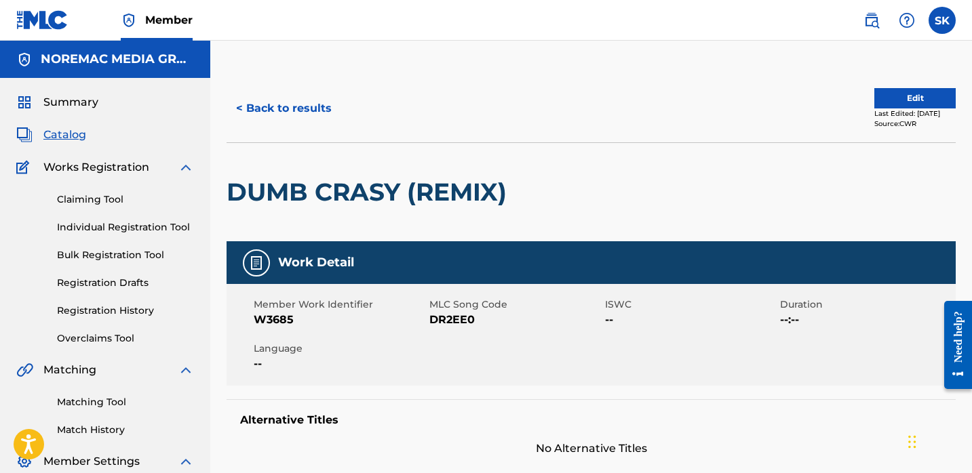
click at [244, 117] on button "< Back to results" at bounding box center [283, 109] width 115 height 34
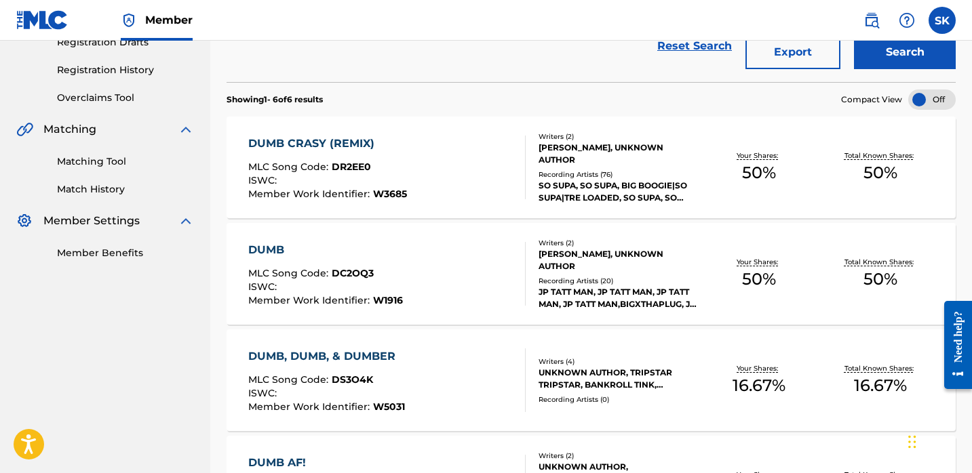
scroll to position [199, 0]
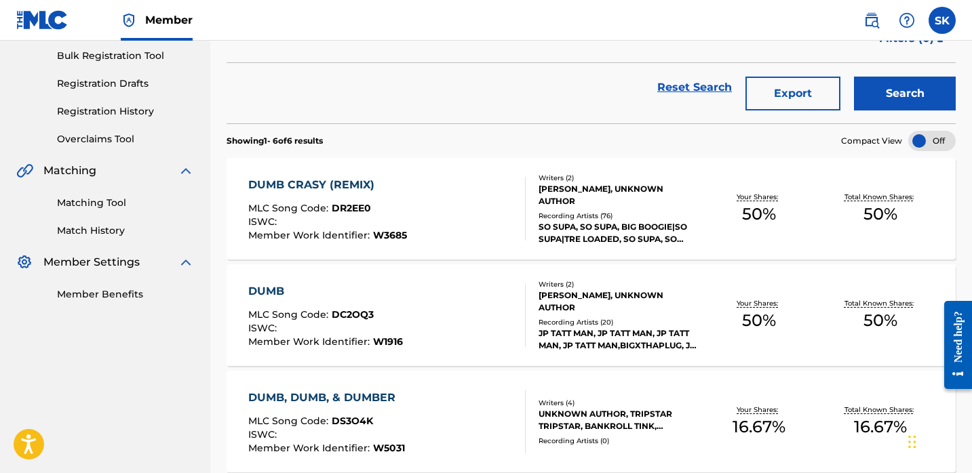
click at [440, 224] on div "DUMB CRASY (REMIX) MLC Song Code : DR2EE0 ISWC : Member Work Identifier : W3685" at bounding box center [386, 209] width 277 height 64
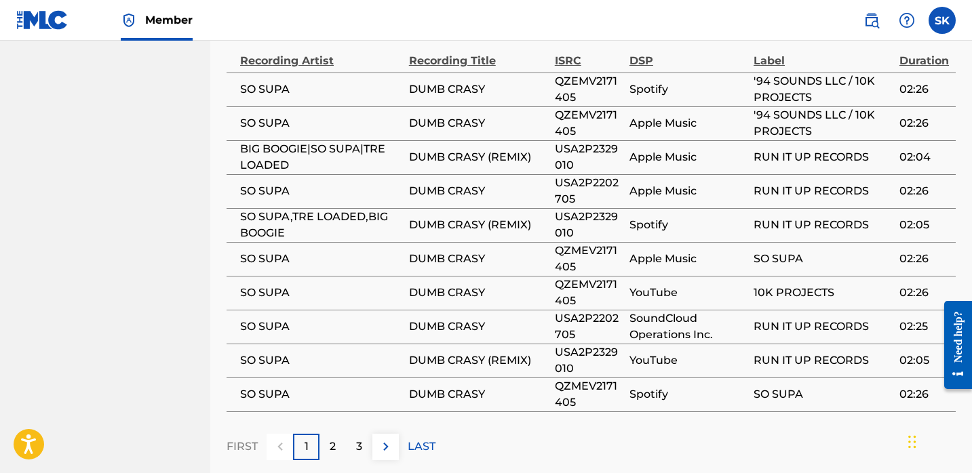
scroll to position [985, 0]
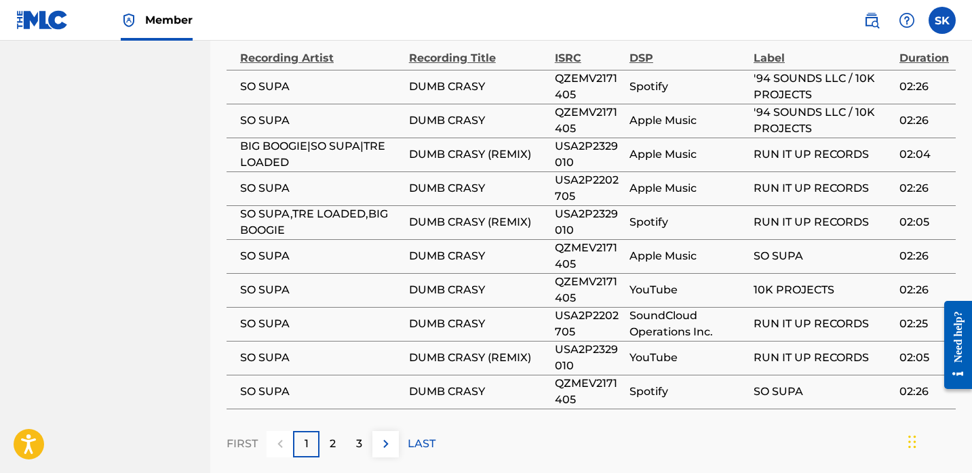
click at [328, 431] on div "2" at bounding box center [332, 444] width 26 height 26
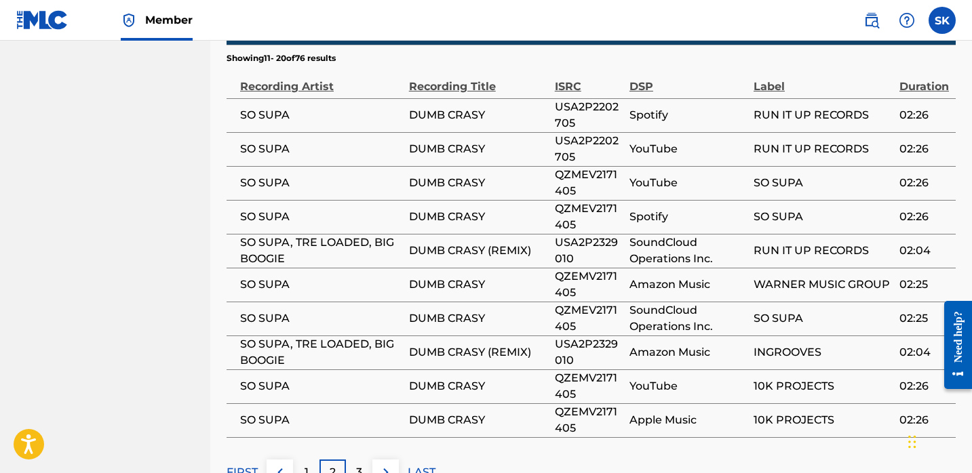
click at [361, 464] on p "3" at bounding box center [359, 472] width 6 height 16
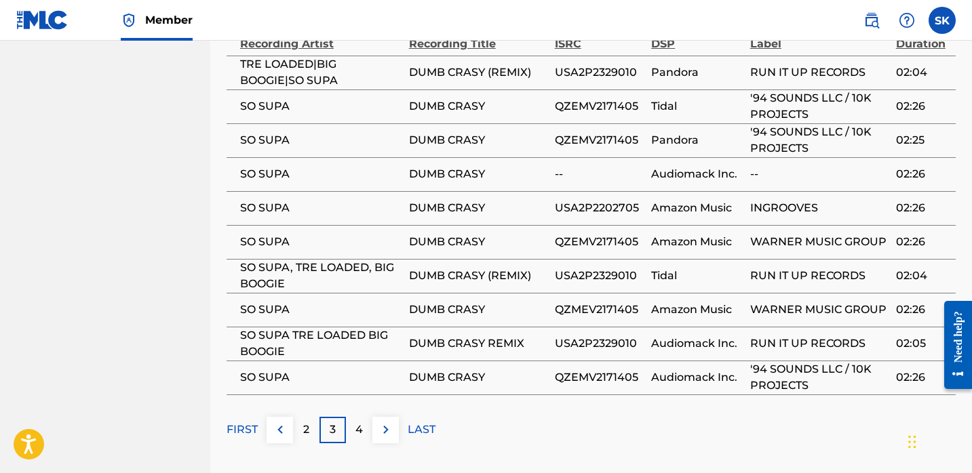
scroll to position [1001, 0]
click at [359, 420] on p "4" at bounding box center [358, 428] width 7 height 16
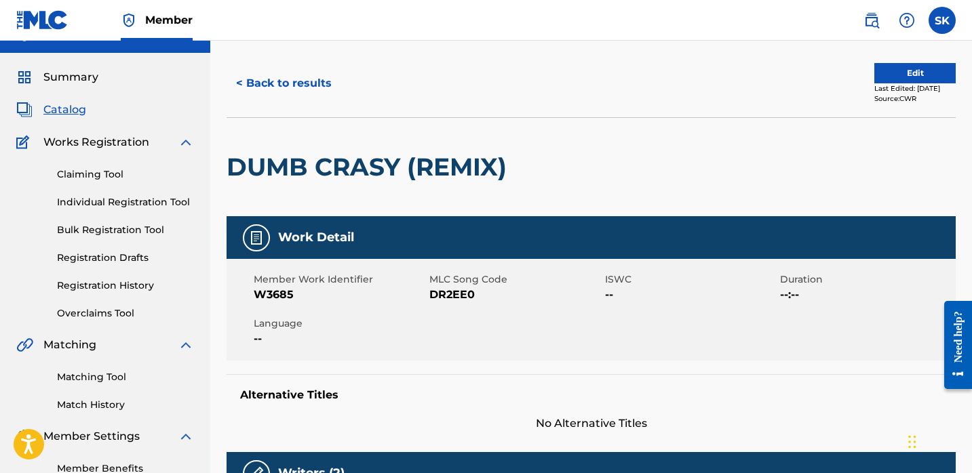
scroll to position [24, 0]
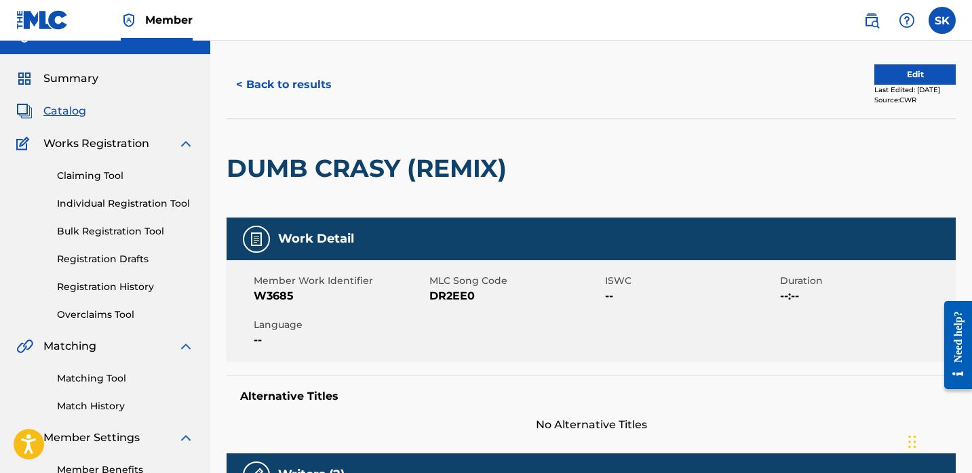
click at [303, 87] on button "< Back to results" at bounding box center [283, 85] width 115 height 34
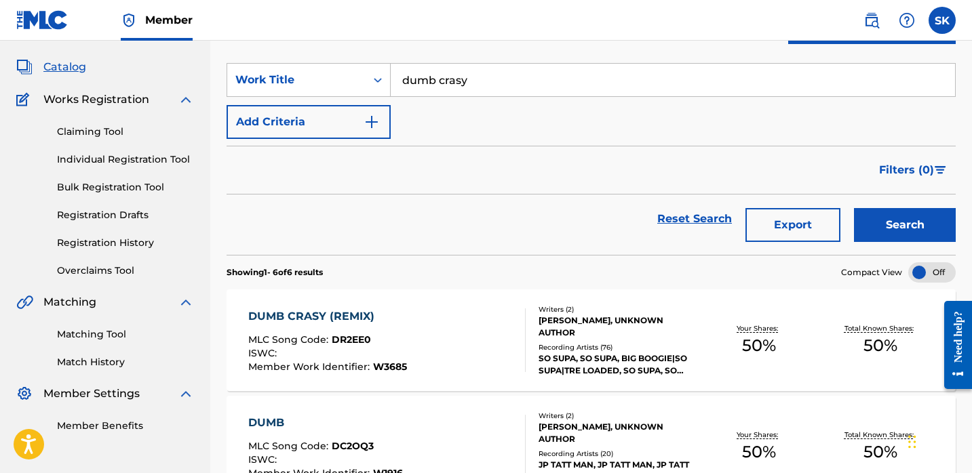
scroll to position [67, 0]
click at [433, 96] on input "dumb crasy" at bounding box center [672, 80] width 564 height 33
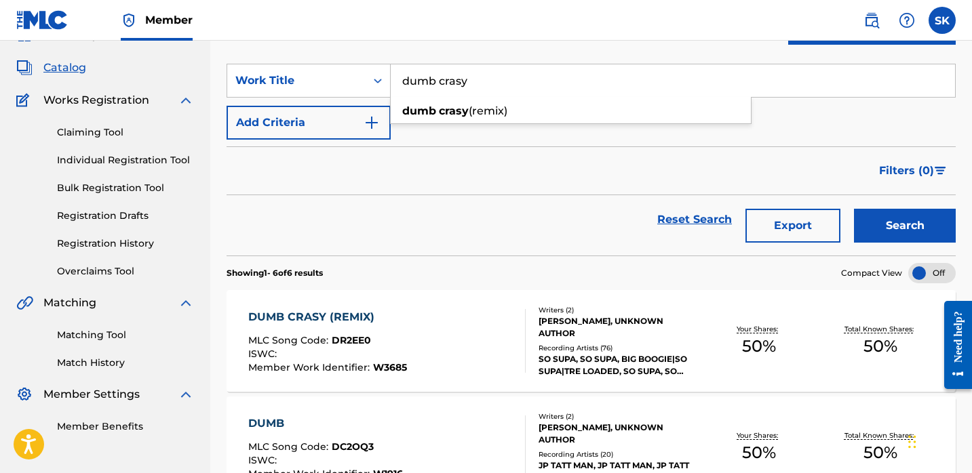
click at [433, 96] on input "dumb crasy" at bounding box center [672, 80] width 564 height 33
type input "period"
click at [854, 209] on button "Search" at bounding box center [905, 226] width 102 height 34
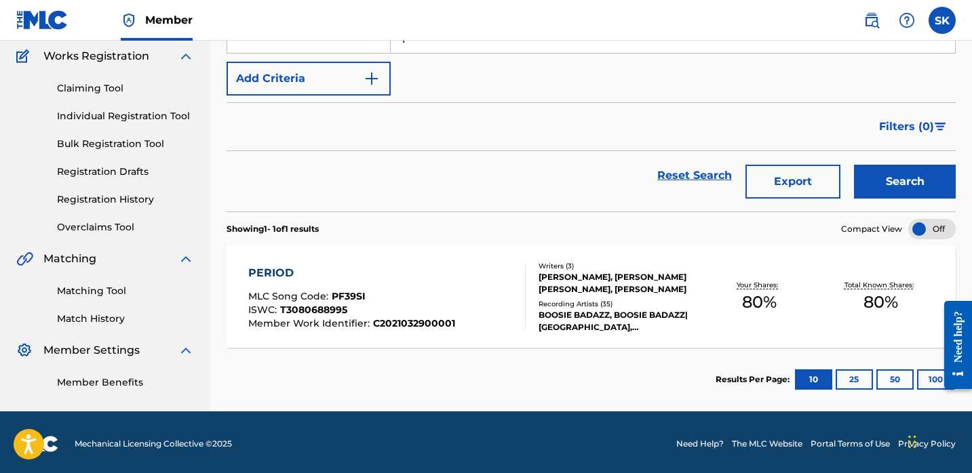
scroll to position [115, 0]
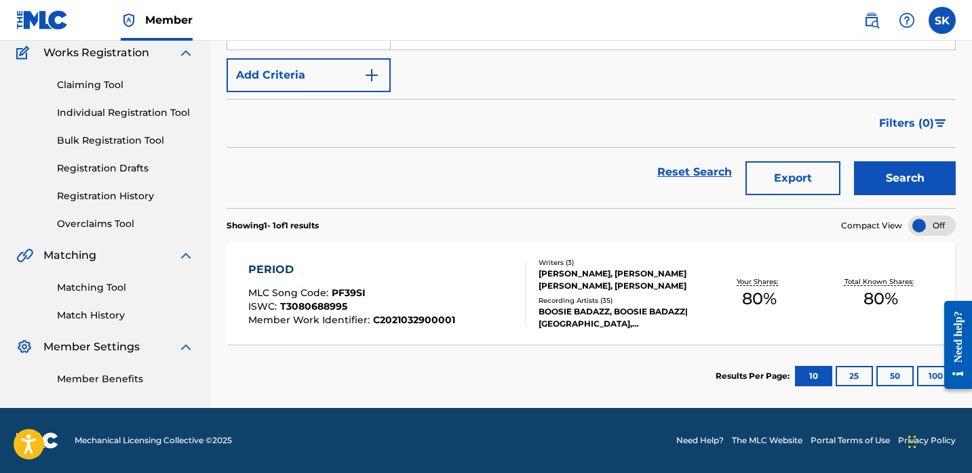
click at [496, 286] on div "PERIOD MLC Song Code : PF39SI ISWC : T3080688995 Member Work Identifier : C2021…" at bounding box center [386, 294] width 277 height 64
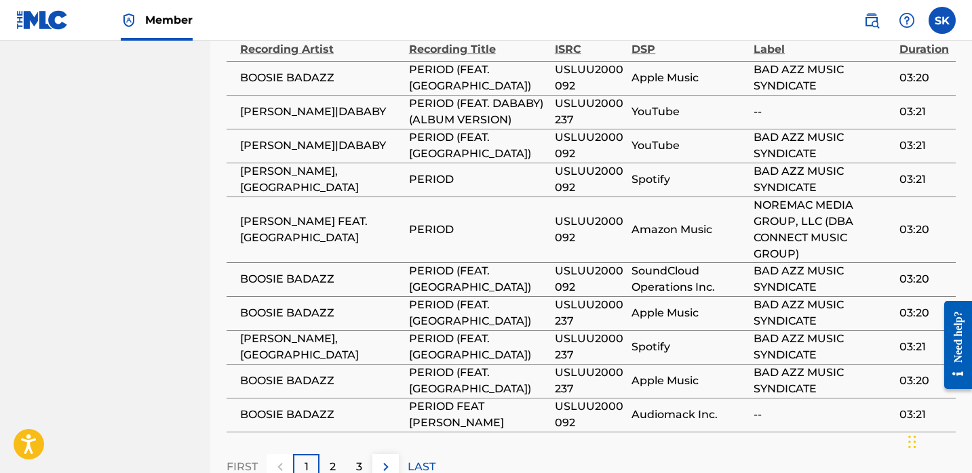
click at [334, 459] on p "2" at bounding box center [332, 467] width 6 height 16
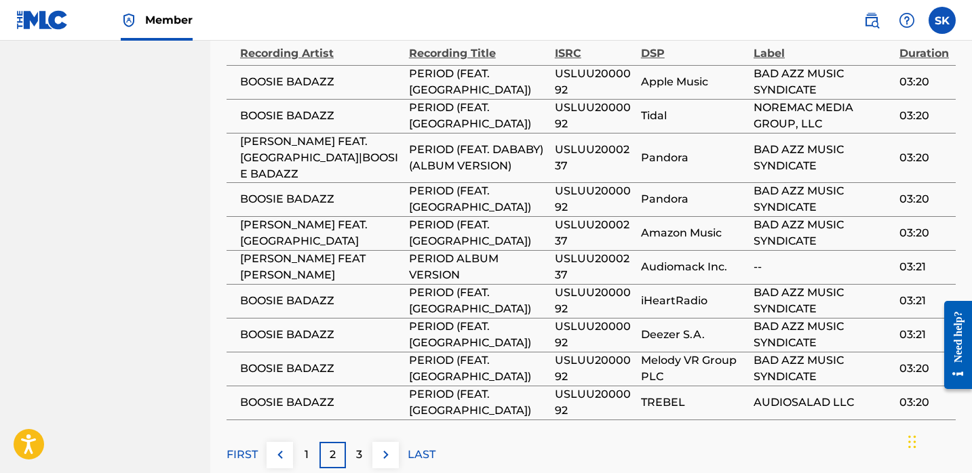
click at [354, 442] on div "3" at bounding box center [359, 455] width 26 height 26
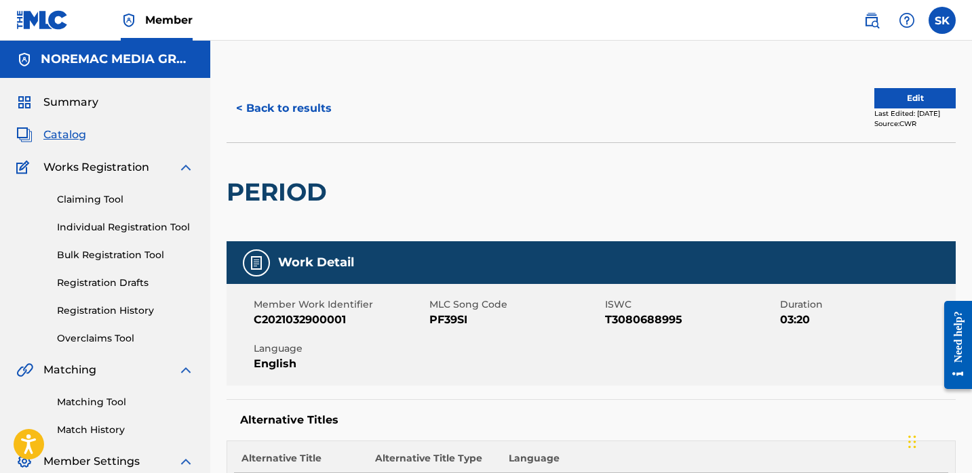
click at [361, 150] on div at bounding box center [417, 192] width 167 height 98
click at [428, 160] on div at bounding box center [417, 192] width 167 height 98
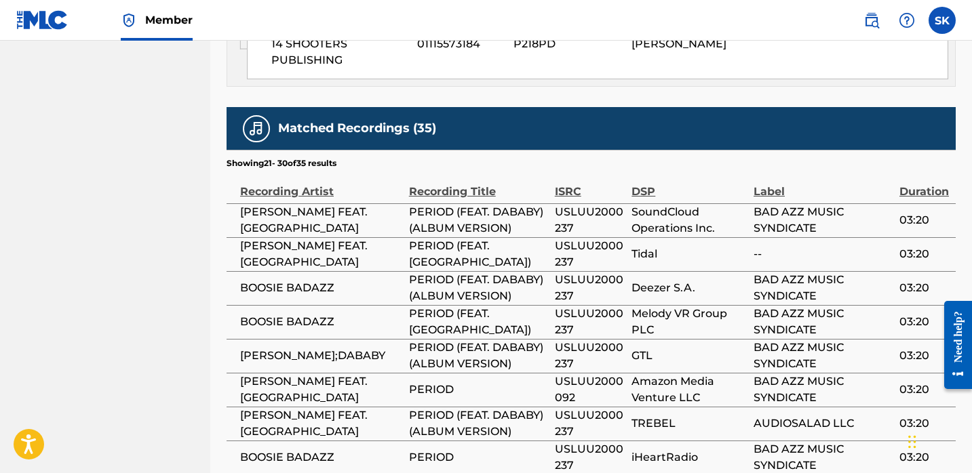
scroll to position [1543, 0]
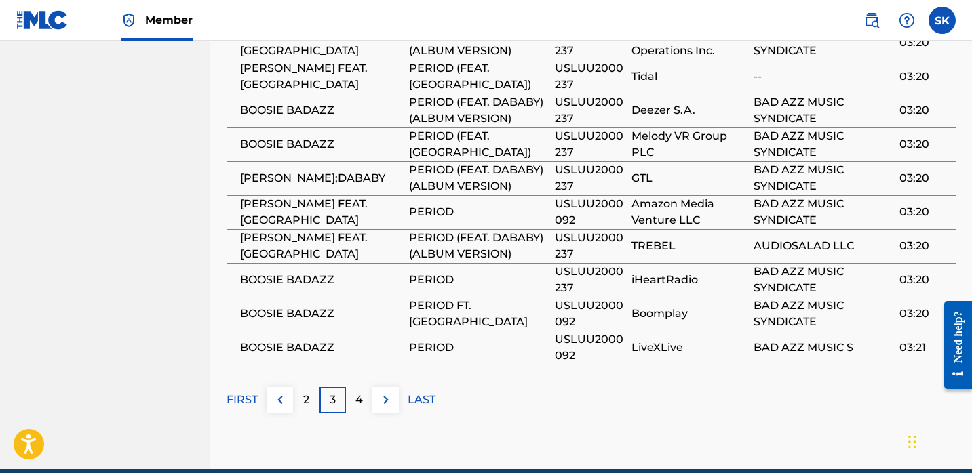
click at [356, 387] on div "4" at bounding box center [359, 400] width 26 height 26
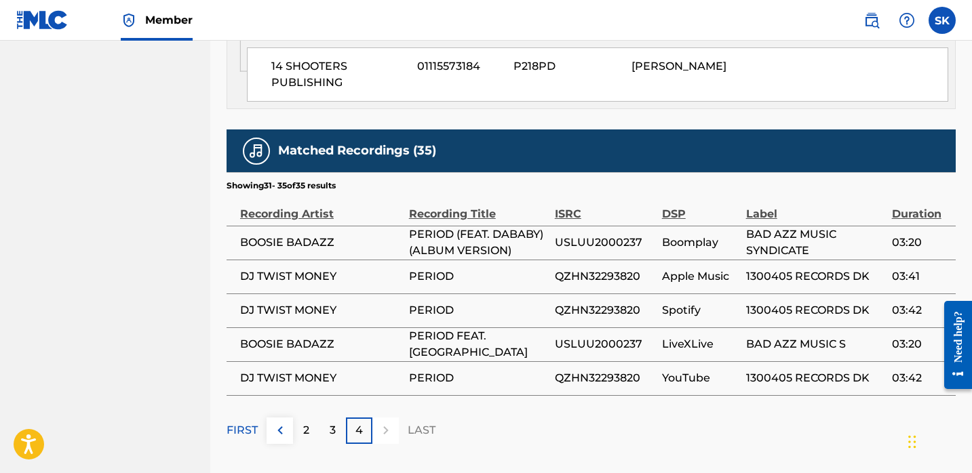
scroll to position [1342, 0]
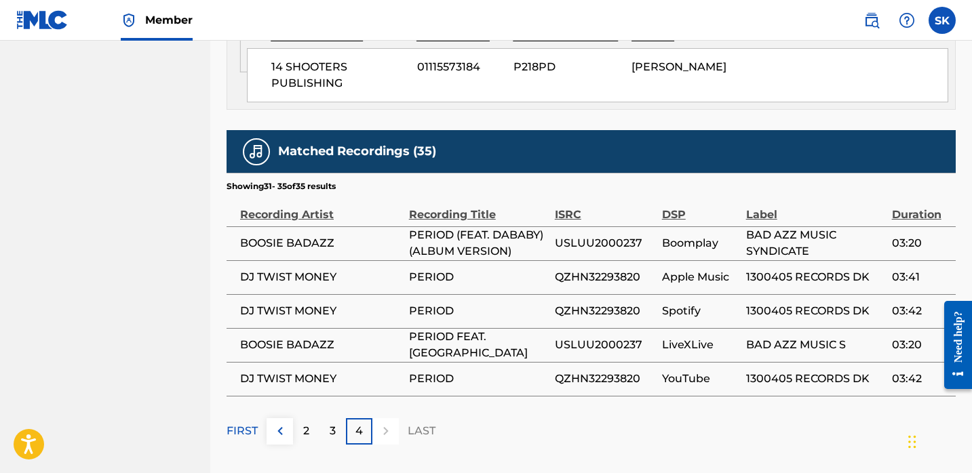
click at [303, 423] on p "2" at bounding box center [306, 431] width 6 height 16
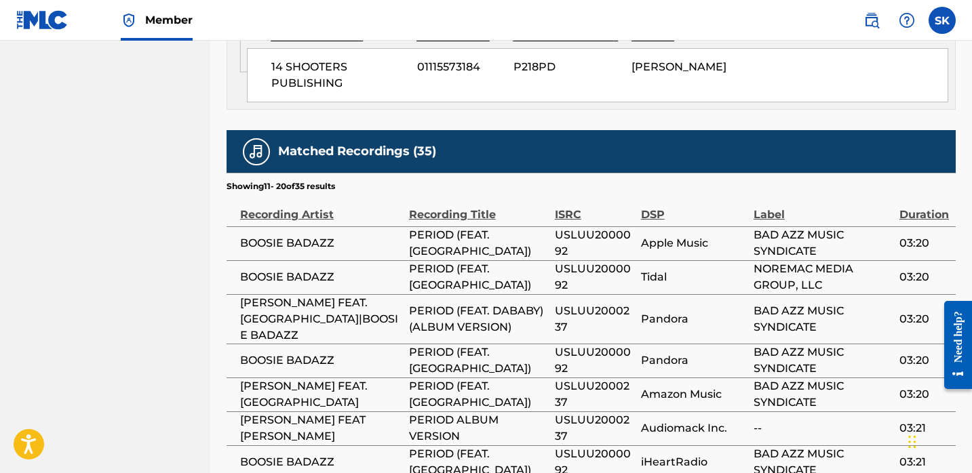
scroll to position [1543, 0]
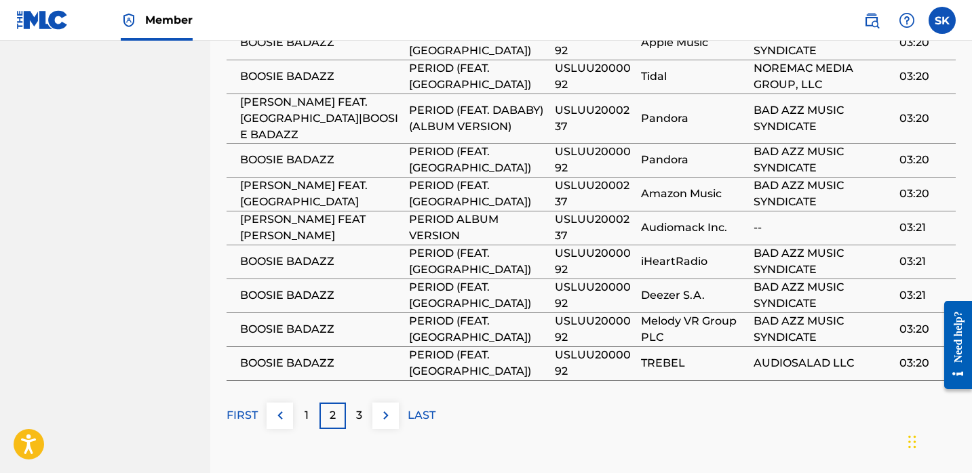
click at [307, 407] on p "1" at bounding box center [306, 415] width 4 height 16
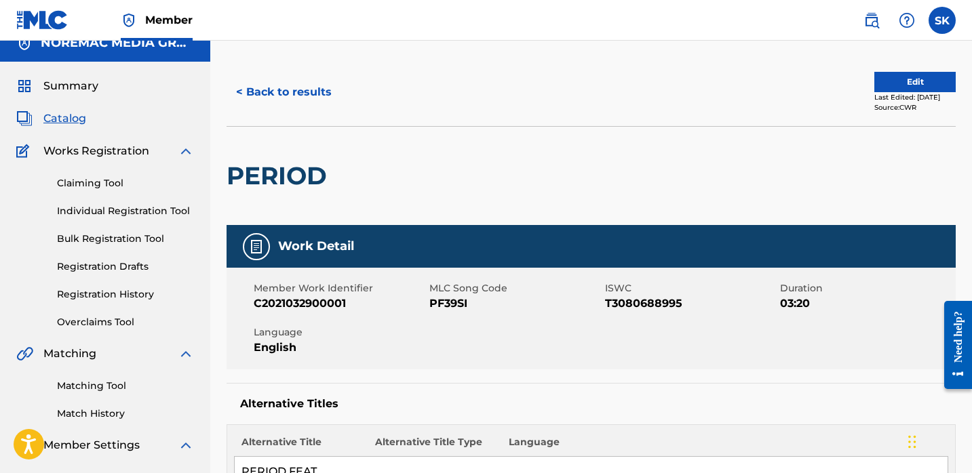
scroll to position [0, 0]
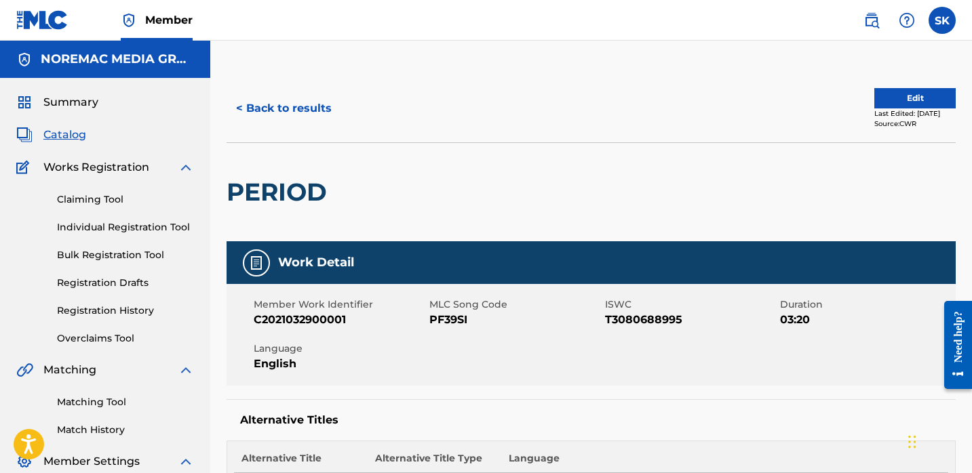
click at [422, 190] on div at bounding box center [417, 192] width 167 height 98
click at [420, 155] on div at bounding box center [417, 192] width 167 height 98
click at [293, 102] on button "< Back to results" at bounding box center [283, 109] width 115 height 34
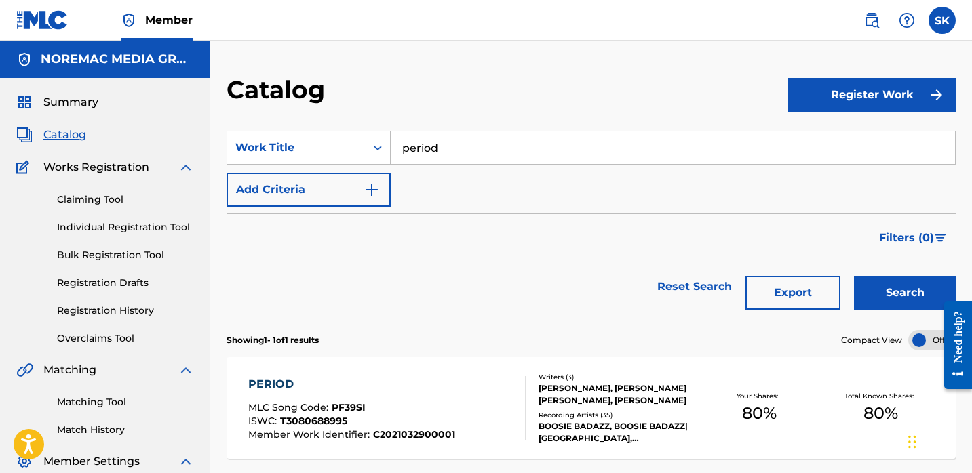
click at [95, 224] on link "Individual Registration Tool" at bounding box center [125, 227] width 137 height 14
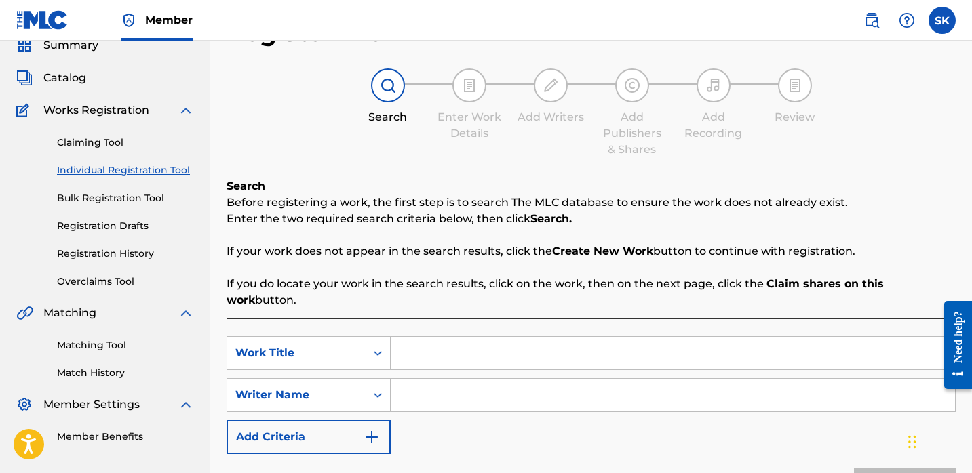
scroll to position [115, 0]
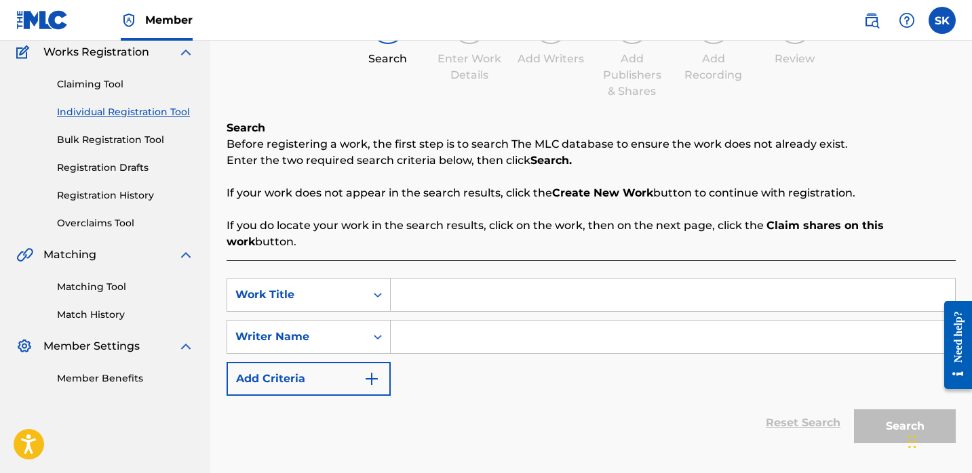
click at [441, 279] on input "Search Form" at bounding box center [672, 295] width 564 height 33
type input "5 inna morning"
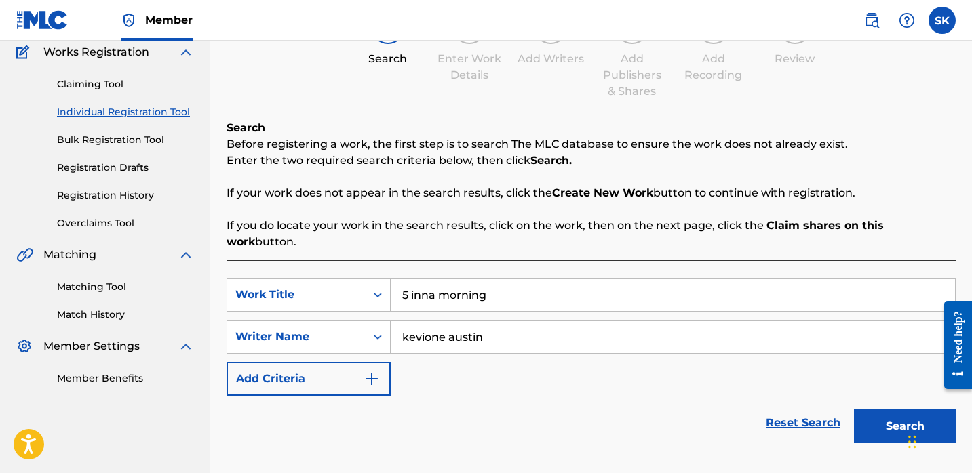
type input "kevione austin"
click at [854, 409] on button "Search" at bounding box center [905, 426] width 102 height 34
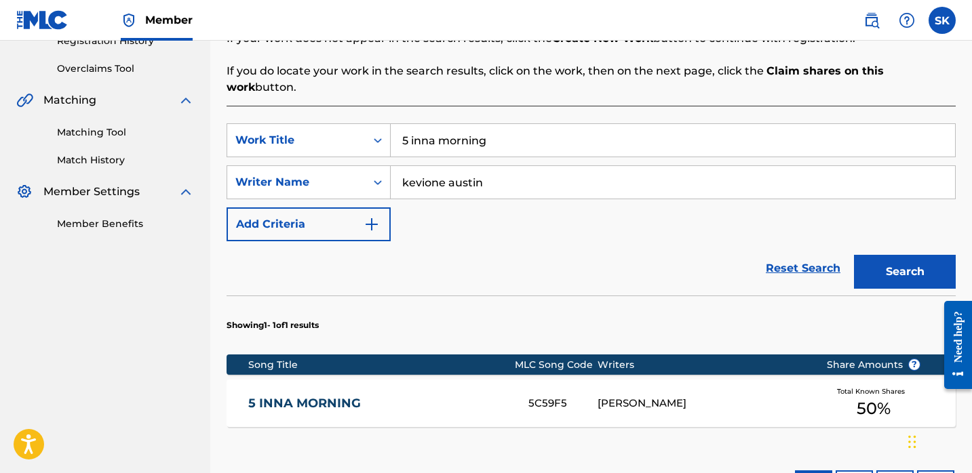
scroll to position [271, 0]
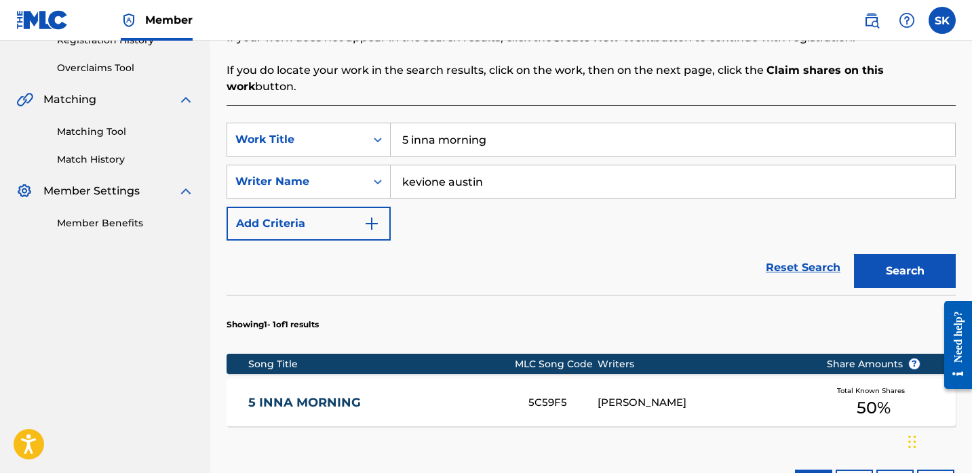
click at [515, 127] on input "5 inna morning" at bounding box center [672, 139] width 564 height 33
type input "tbh"
click at [854, 254] on button "Search" at bounding box center [905, 271] width 102 height 34
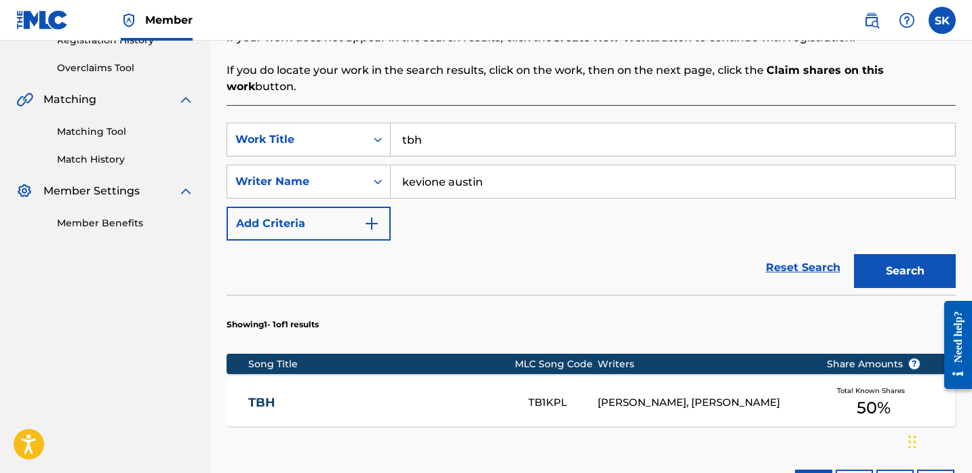
click at [420, 395] on link "TBH" at bounding box center [379, 403] width 262 height 16
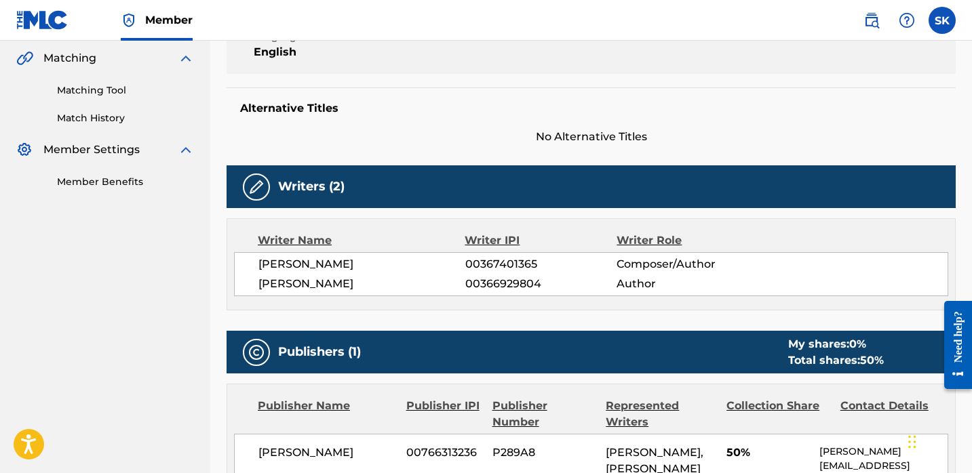
scroll to position [315, 0]
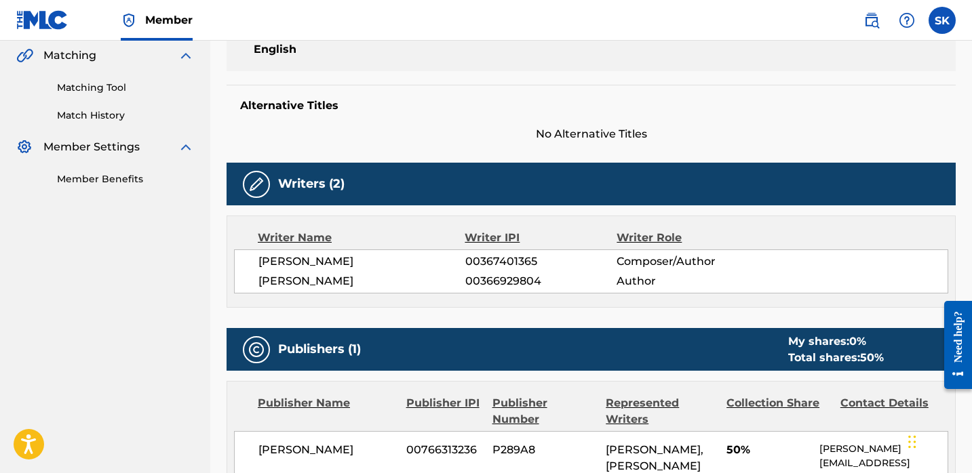
click at [525, 259] on span "00367401365" at bounding box center [541, 262] width 152 height 16
copy span "00367401365"
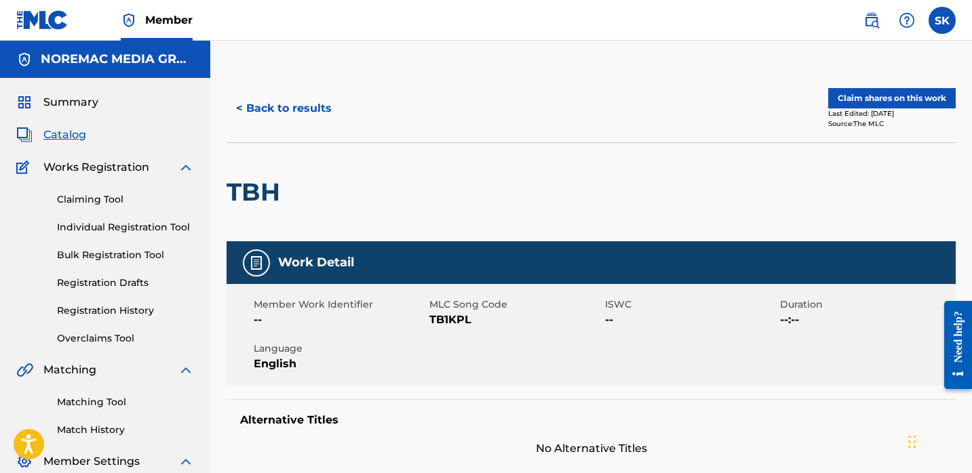
click at [279, 105] on button "< Back to results" at bounding box center [283, 109] width 115 height 34
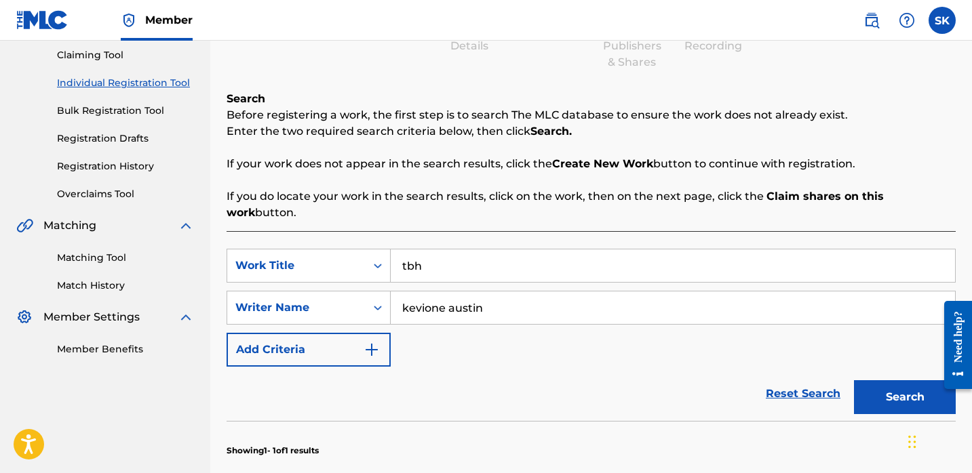
click at [433, 249] on input "tbh" at bounding box center [672, 265] width 564 height 33
click at [434, 252] on input "tbh" at bounding box center [672, 265] width 564 height 33
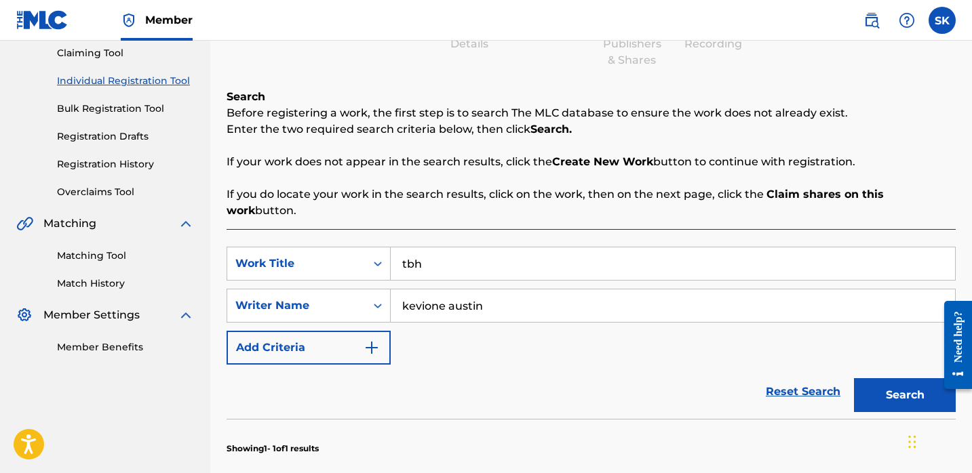
scroll to position [147, 0]
click at [434, 252] on input "tbh" at bounding box center [672, 263] width 564 height 33
click at [854, 378] on button "Search" at bounding box center [905, 395] width 102 height 34
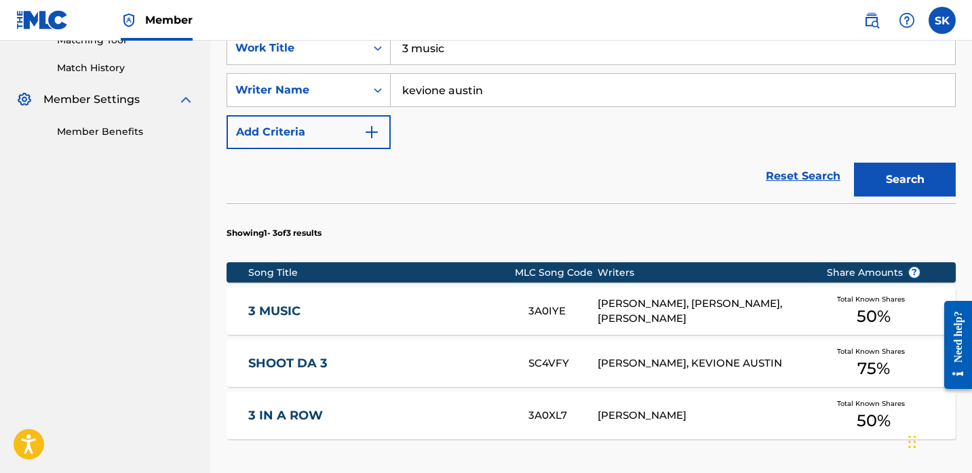
scroll to position [389, 0]
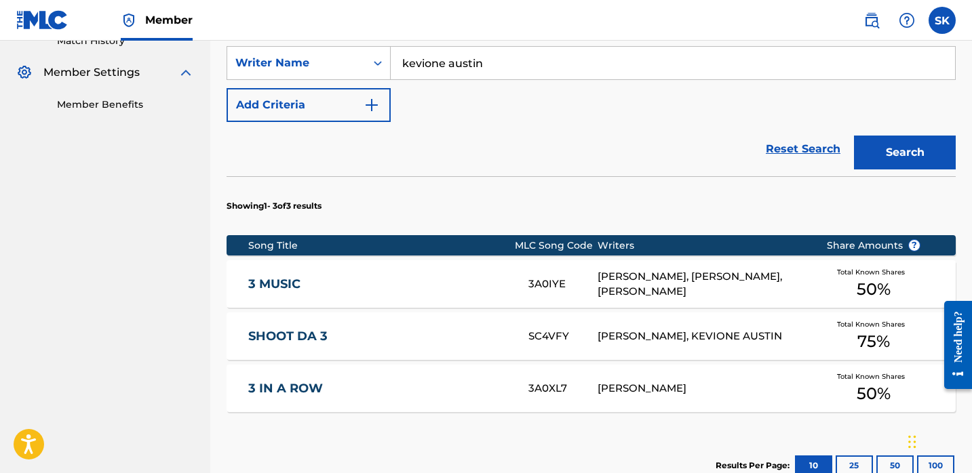
click at [475, 182] on section "Showing 1 - 3 of 3 results" at bounding box center [590, 202] width 729 height 52
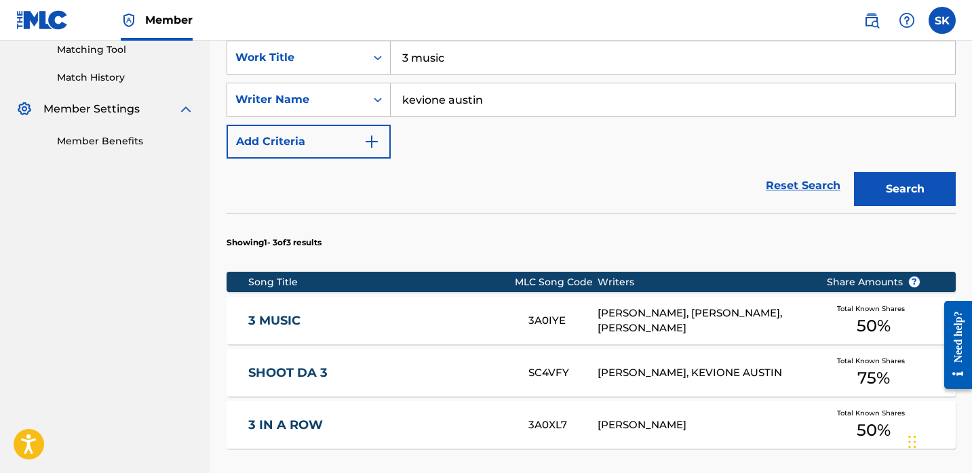
scroll to position [93, 0]
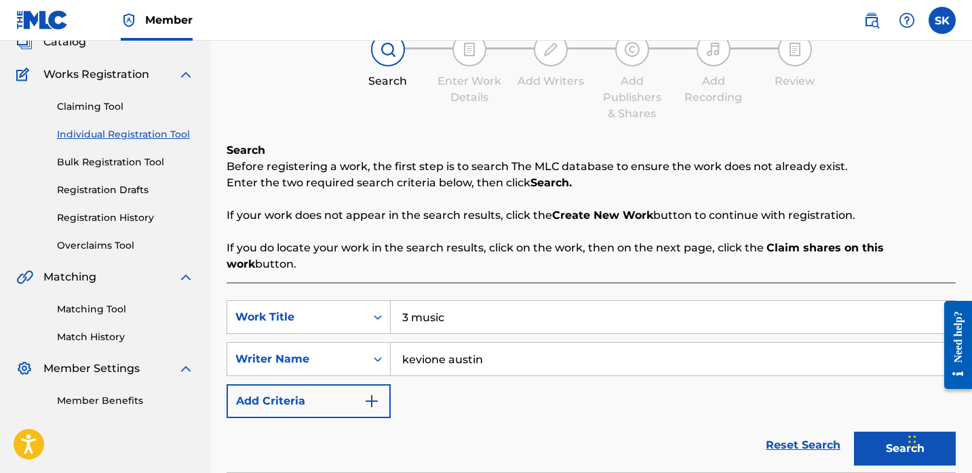
click at [441, 315] on input "3 music" at bounding box center [672, 317] width 564 height 33
click at [441, 313] on input "3 music" at bounding box center [672, 317] width 564 height 33
type input "shoot da 3"
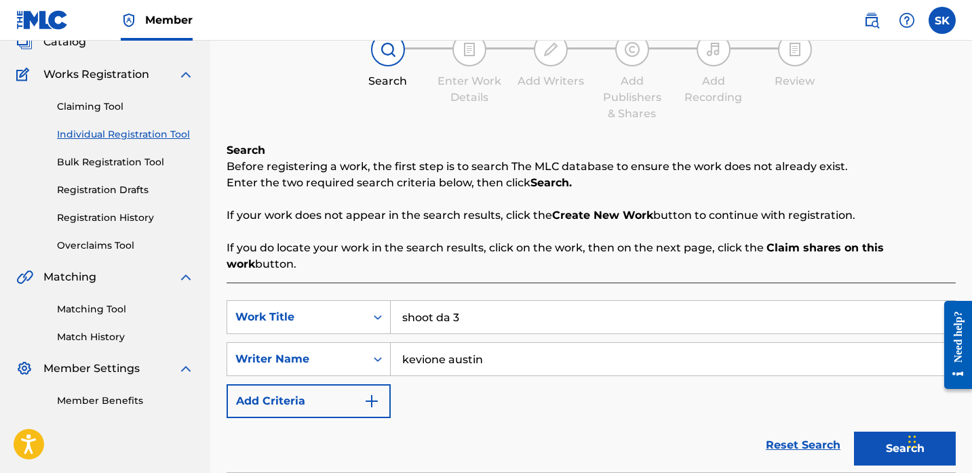
click at [854, 432] on button "Search" at bounding box center [905, 449] width 102 height 34
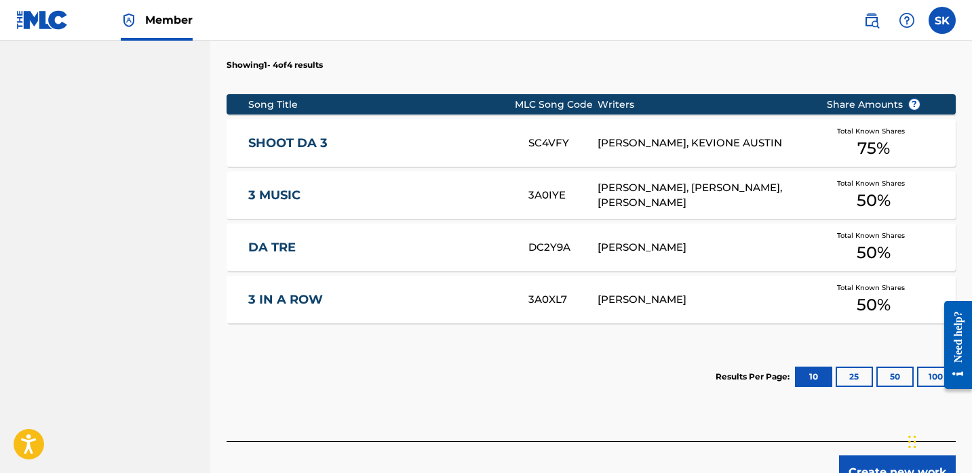
scroll to position [519, 0]
